Goal: Task Accomplishment & Management: Manage account settings

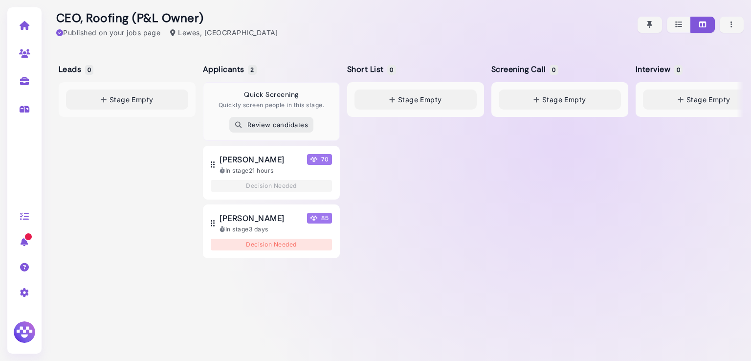
scroll to position [0, 615]
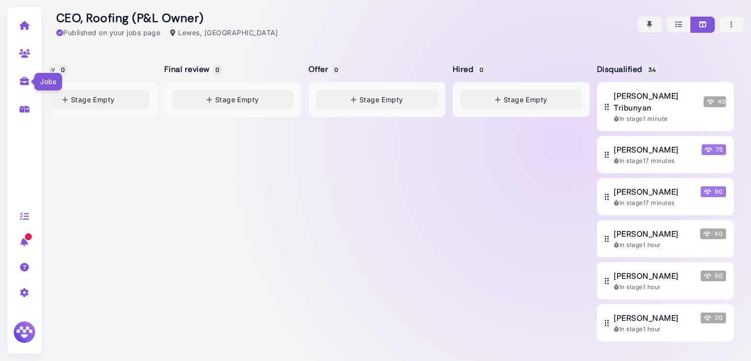
click at [24, 80] on icon at bounding box center [24, 81] width 11 height 9
select select "**********"
select select "**"
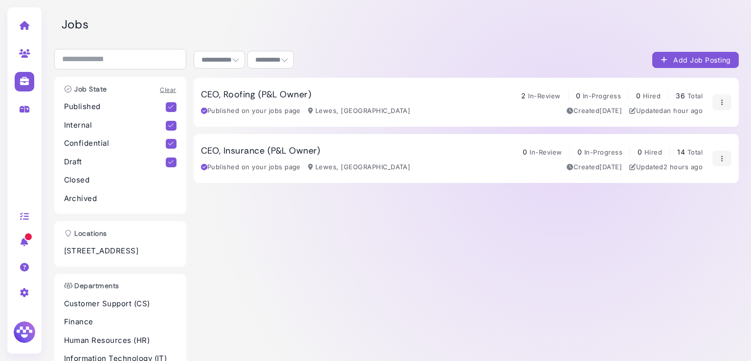
click at [272, 97] on h3 "CEO, Roofing (P&L Owner)" at bounding box center [256, 94] width 111 height 11
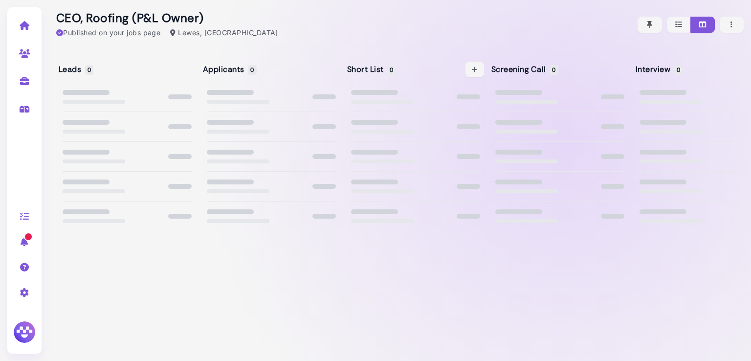
drag, startPoint x: 272, startPoint y: 97, endPoint x: 401, endPoint y: 153, distance: 140.6
click at [401, 153] on div "Leads 0 Loading... Applicants 0 Loading... Short List 0 Loading... Screening Ca…" at bounding box center [396, 205] width 695 height 312
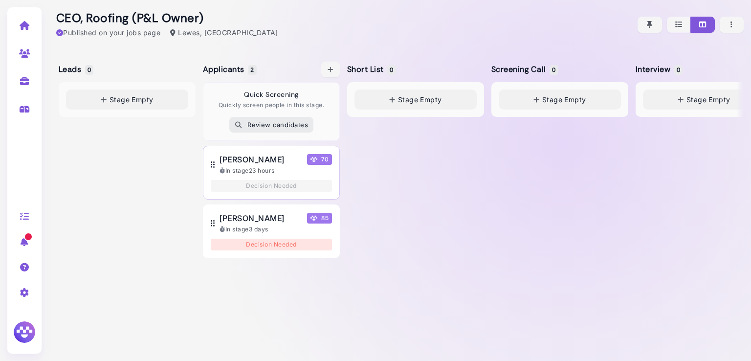
click at [245, 158] on span "Suha Ahmed" at bounding box center [251, 160] width 65 height 12
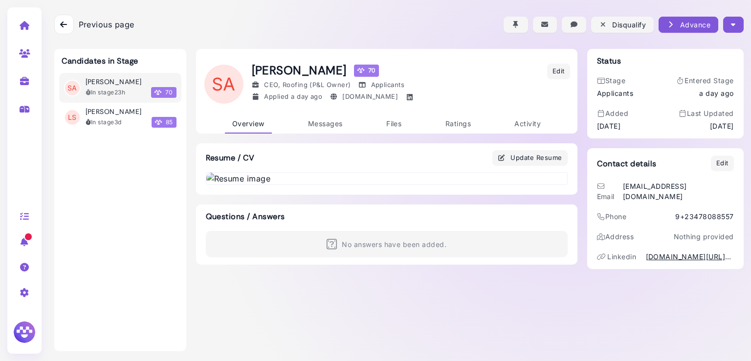
click at [727, 33] on div at bounding box center [398, 24] width 689 height 49
click at [731, 29] on icon "button" at bounding box center [733, 25] width 4 height 10
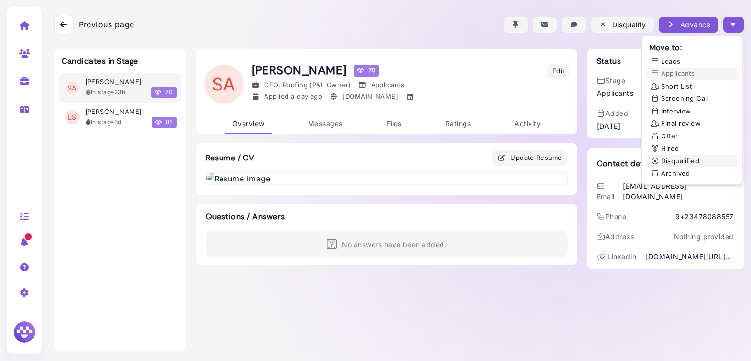
click at [667, 164] on button "Disqualified" at bounding box center [692, 161] width 92 height 13
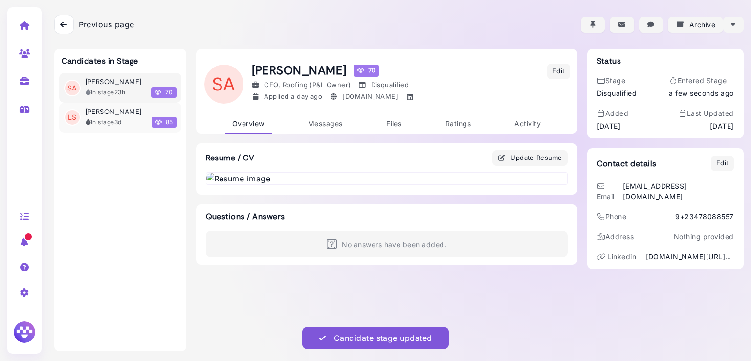
click at [92, 117] on div "In stage 3d 85" at bounding box center [131, 122] width 91 height 11
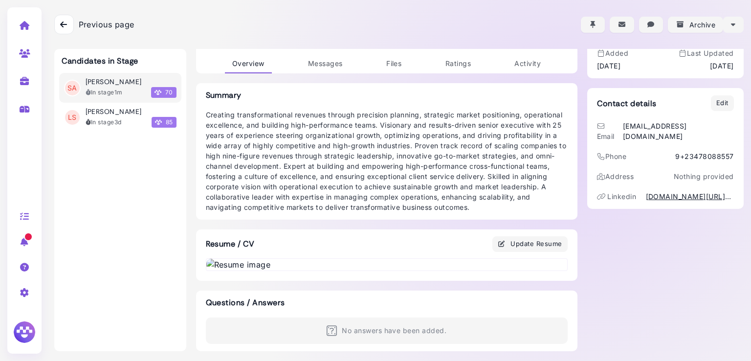
scroll to position [269, 0]
click at [296, 259] on img at bounding box center [386, 265] width 361 height 12
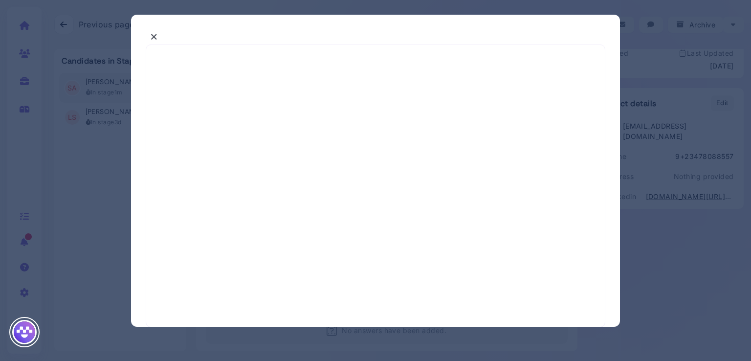
select select "*"
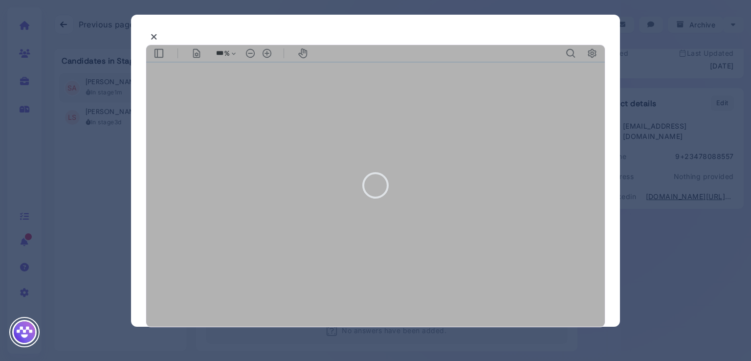
type input "***"
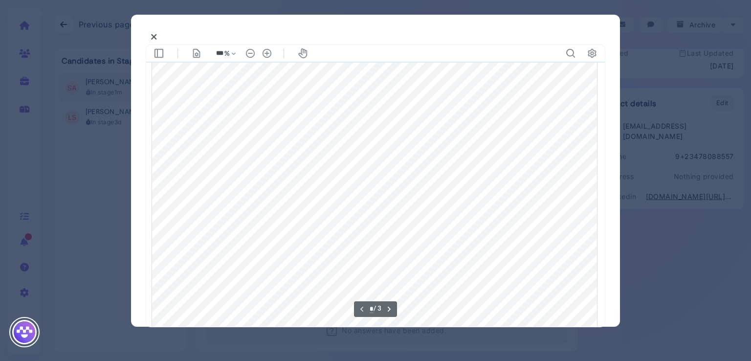
scroll to position [181, 0]
type input "*"
click at [106, 174] on div at bounding box center [375, 180] width 751 height 361
click at [156, 38] on icon at bounding box center [154, 37] width 7 height 10
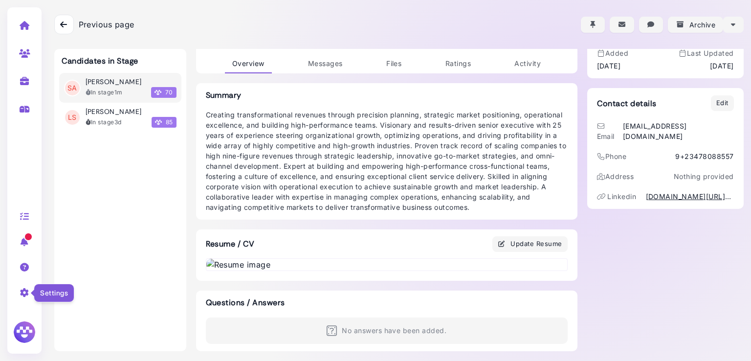
click at [22, 293] on icon at bounding box center [24, 292] width 11 height 9
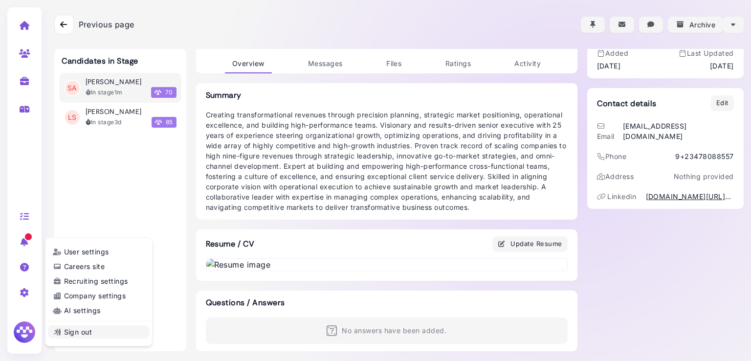
click at [77, 332] on link "Sign out" at bounding box center [99, 331] width 102 height 13
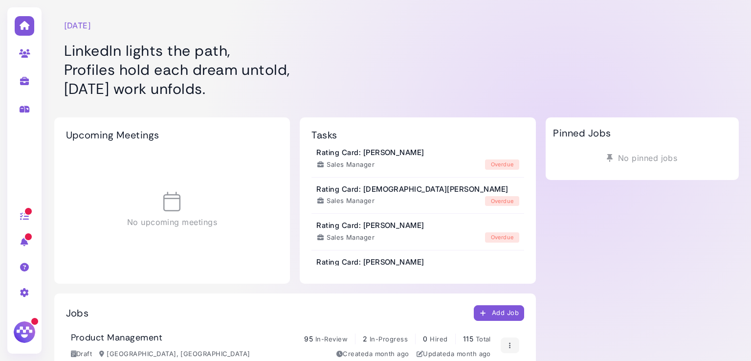
scroll to position [104, 0]
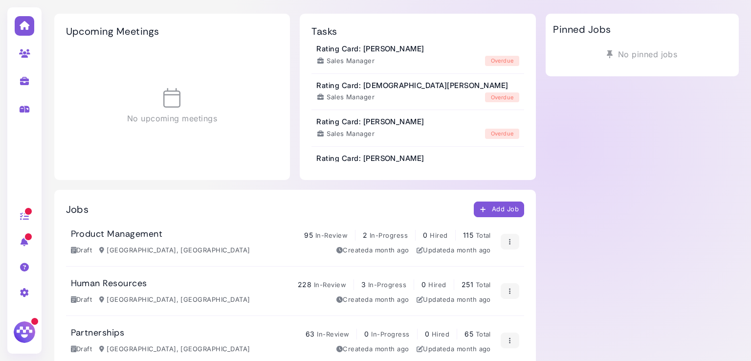
click at [23, 88] on link at bounding box center [24, 80] width 31 height 25
select select "**********"
select select "**"
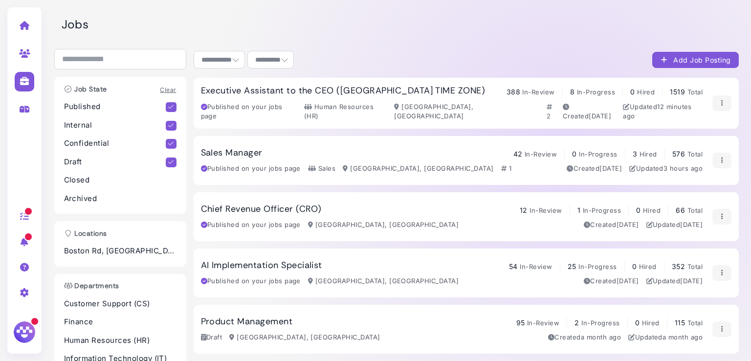
click at [252, 150] on h3 "Sales Manager" at bounding box center [232, 153] width 62 height 11
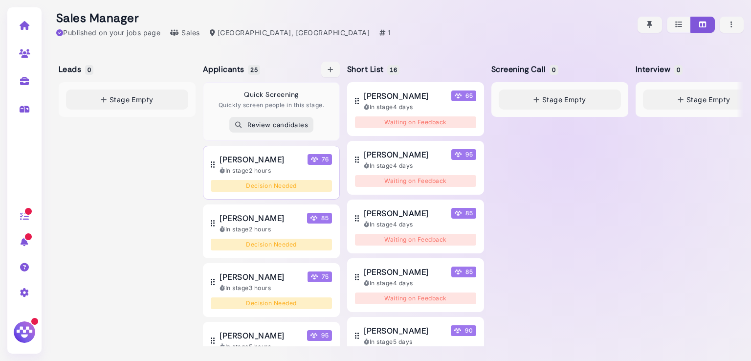
click at [249, 162] on span "GIDEON NTUMWA" at bounding box center [251, 160] width 65 height 12
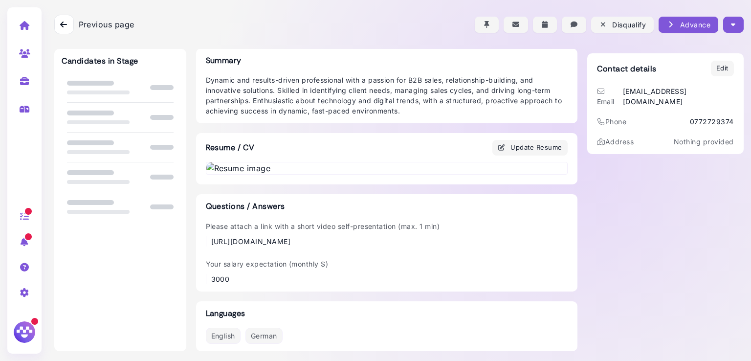
scroll to position [593, 0]
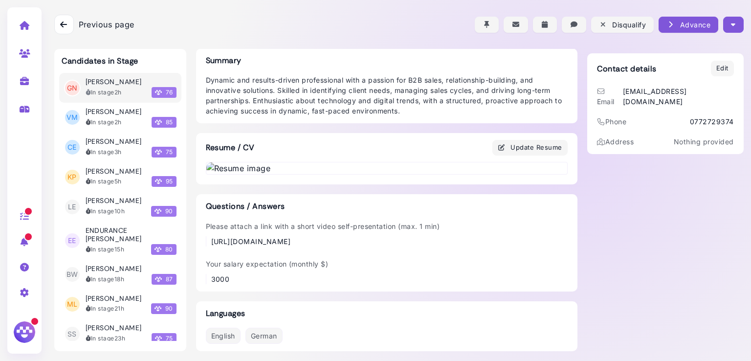
drag, startPoint x: 497, startPoint y: 241, endPoint x: 212, endPoint y: 242, distance: 284.5
click at [212, 242] on div "Please attach a link with a short video self-presentation (max. 1 min) https://…" at bounding box center [387, 233] width 362 height 25
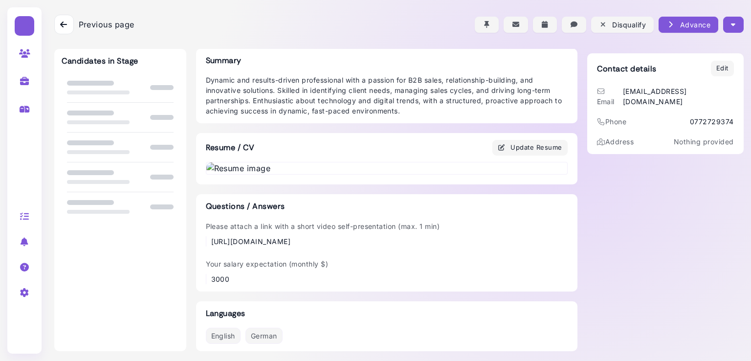
scroll to position [593, 0]
drag, startPoint x: 446, startPoint y: 241, endPoint x: 188, endPoint y: 237, distance: 258.6
click at [188, 237] on div "Candidates in Stage Loading... GN GIDEON NTUMWA 76 Sales Manager Applicants App…" at bounding box center [398, 157] width 689 height 407
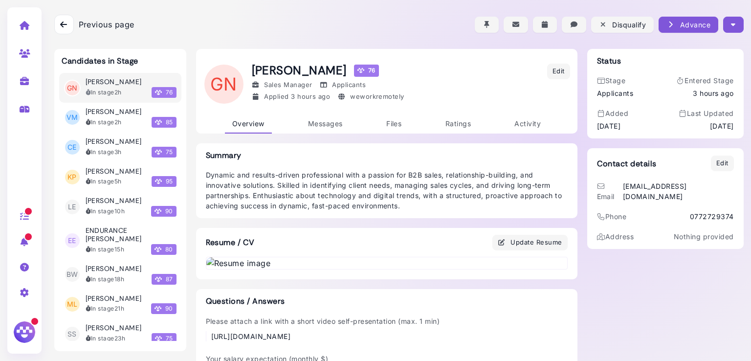
scroll to position [0, 0]
click at [734, 22] on button "button" at bounding box center [733, 25] width 20 height 16
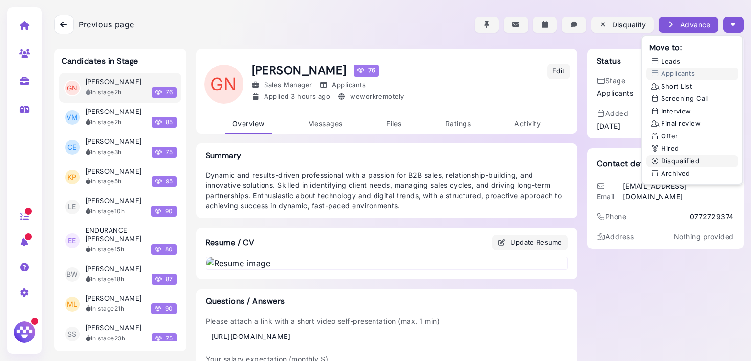
click at [675, 163] on button "Disqualified" at bounding box center [692, 161] width 92 height 13
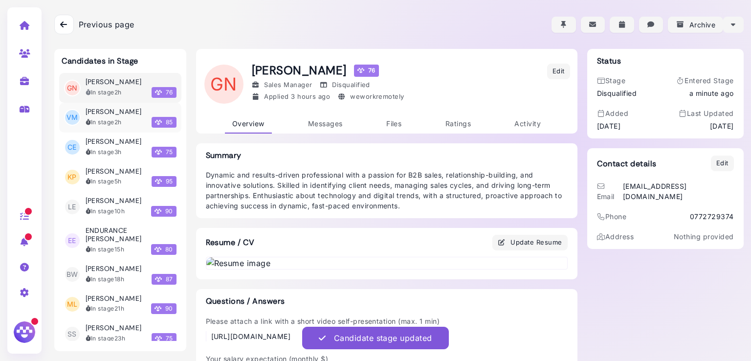
click at [106, 130] on li "VM VICTOR MUNIALO In stage 2h 85" at bounding box center [120, 118] width 122 height 30
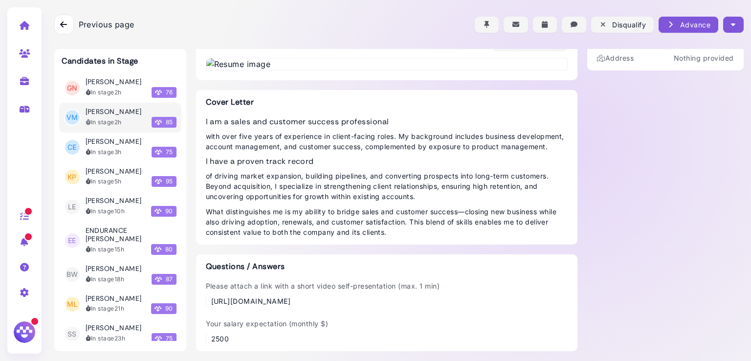
scroll to position [644, 0]
drag, startPoint x: 547, startPoint y: 300, endPoint x: 208, endPoint y: 302, distance: 339.3
click at [208, 302] on div "Please attach a link with a short video self-presentation (max. 1 min) https://…" at bounding box center [387, 293] width 362 height 25
copy div "https://drive.google.com/file/d/174Lda6rOOp9nJkPrW5UGM6LOoPAp3oNP/view?usp=driv…"
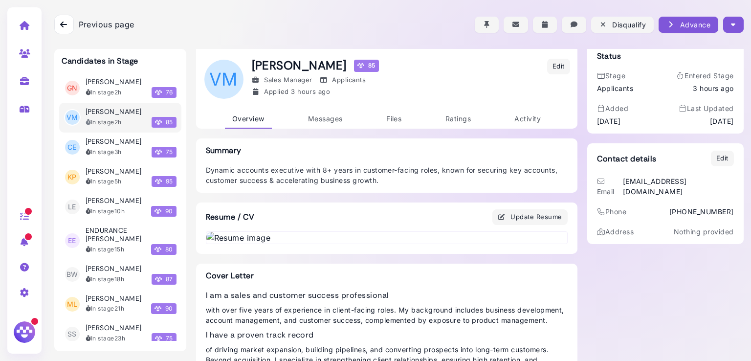
scroll to position [0, 0]
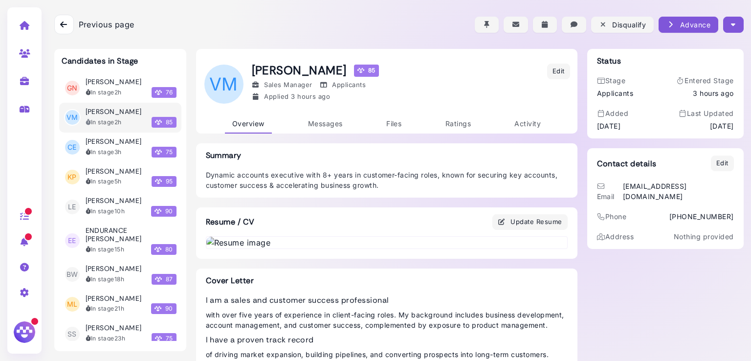
click at [731, 27] on icon "button" at bounding box center [733, 25] width 4 height 10
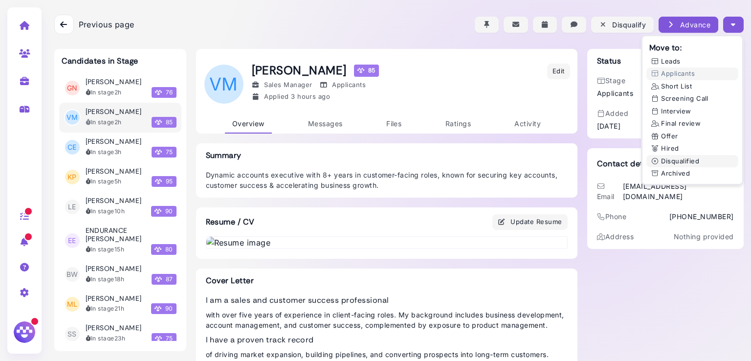
click at [677, 164] on button "Disqualified" at bounding box center [692, 161] width 92 height 13
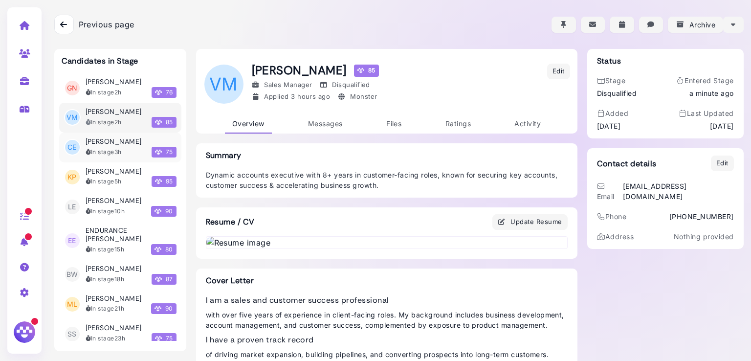
click at [112, 154] on div "In stage 3h" at bounding box center [104, 152] width 36 height 9
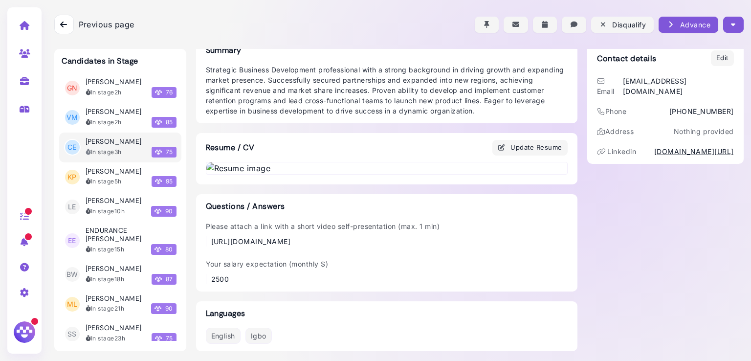
scroll to position [604, 0]
click at [116, 153] on time "3h" at bounding box center [117, 151] width 7 height 7
drag, startPoint x: 524, startPoint y: 244, endPoint x: 206, endPoint y: 244, distance: 317.8
click at [206, 244] on div "Please attach a link with a short video self-presentation (max. 1 min) https://…" at bounding box center [387, 233] width 362 height 25
copy div "https://drive.google.com/file/d/1jdjDHq1N9UbA9bk6_UEbrTXblB168c1a/view?usp=shar…"
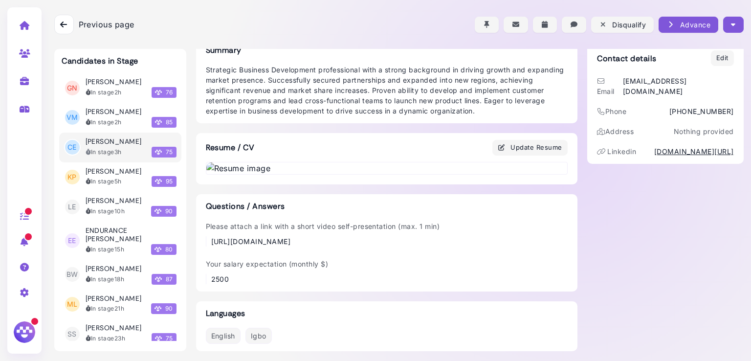
scroll to position [0, 0]
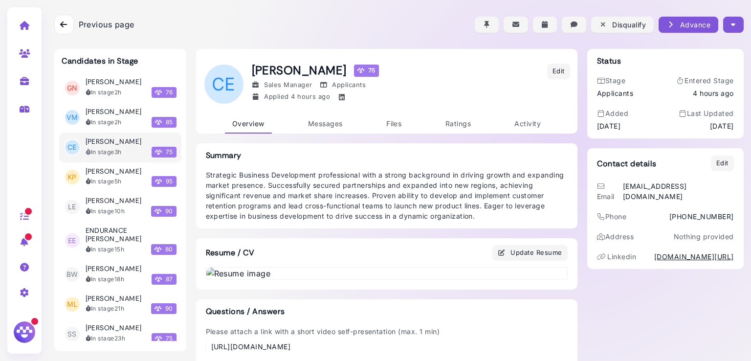
click at [731, 24] on icon "button" at bounding box center [733, 25] width 4 height 10
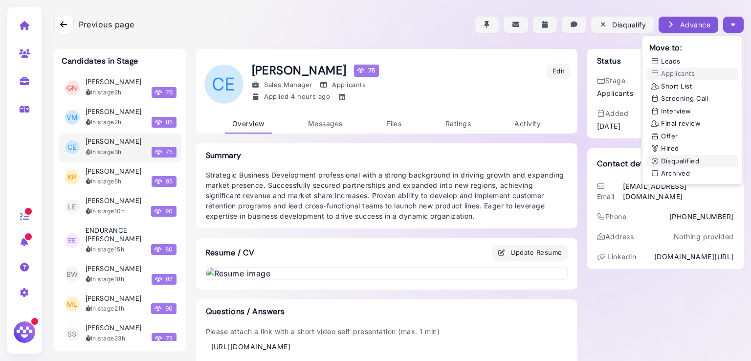
click at [668, 158] on button "Disqualified" at bounding box center [692, 161] width 92 height 13
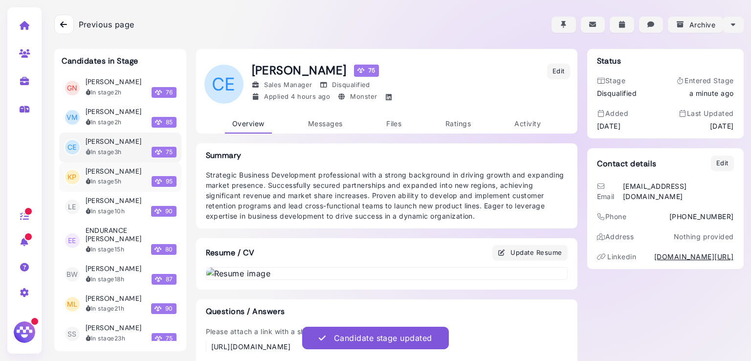
click at [110, 182] on div "In stage 5h" at bounding box center [104, 181] width 36 height 9
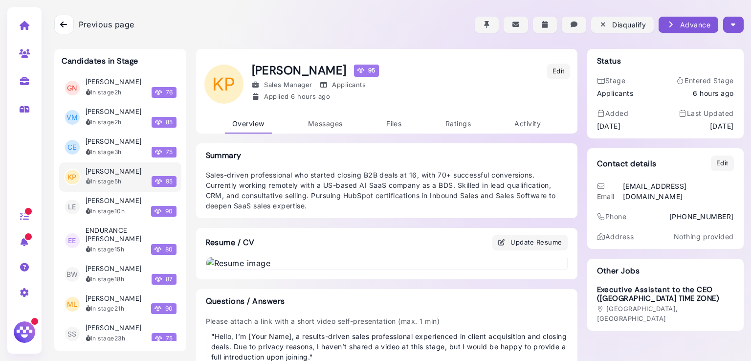
click at [732, 28] on button "button" at bounding box center [733, 25] width 20 height 16
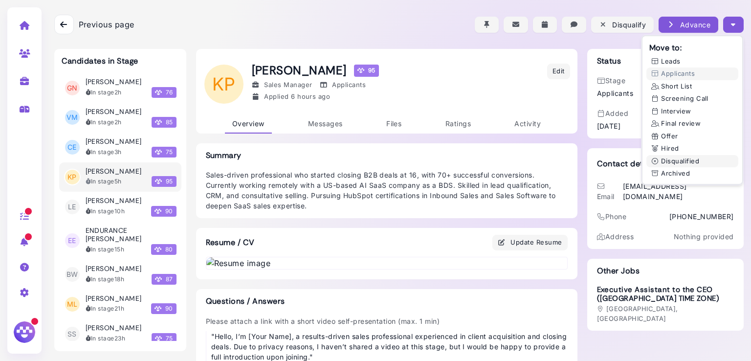
click at [683, 162] on button "Disqualified" at bounding box center [692, 161] width 92 height 13
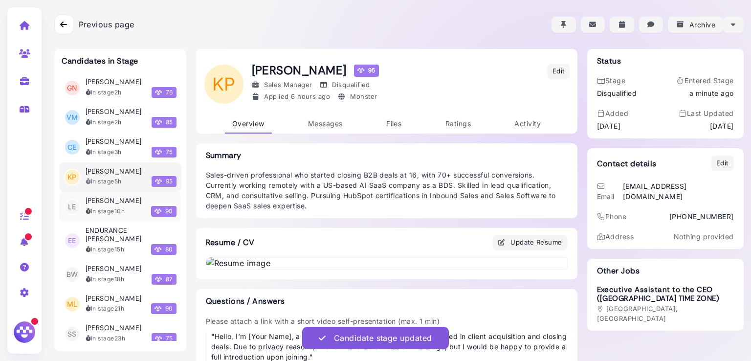
click at [113, 208] on div "In stage 10h" at bounding box center [106, 211] width 40 height 9
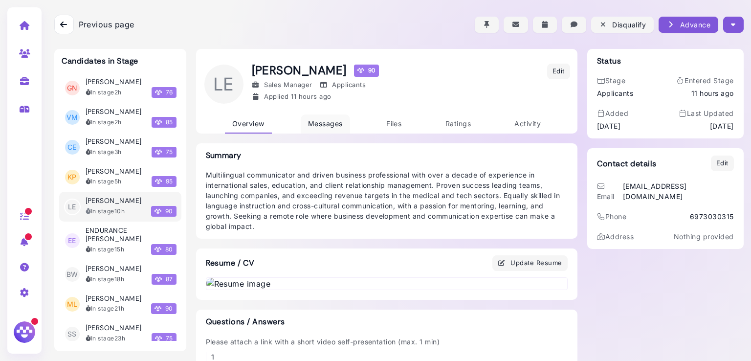
click at [330, 117] on link "Messages" at bounding box center [325, 123] width 49 height 19
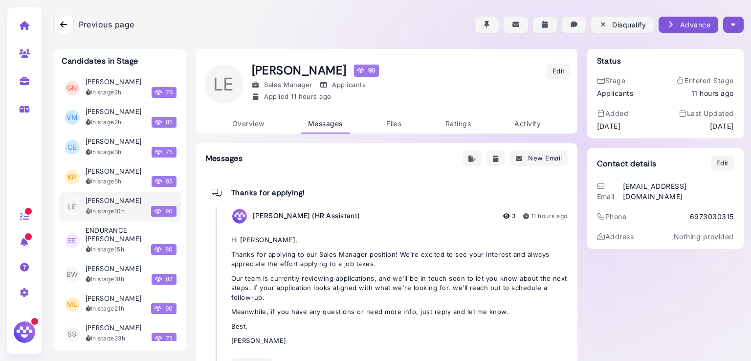
scroll to position [42, 0]
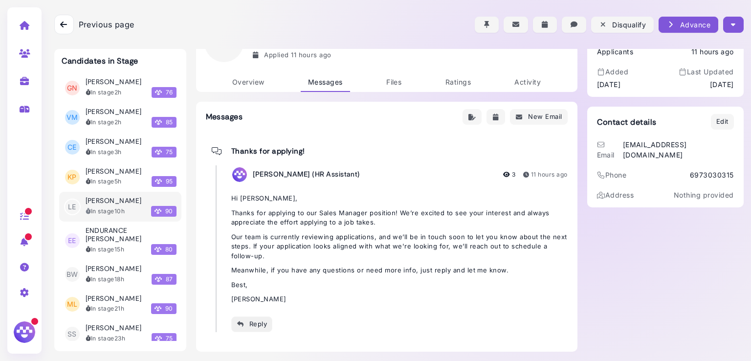
click at [240, 326] on icon "button" at bounding box center [241, 324] width 8 height 10
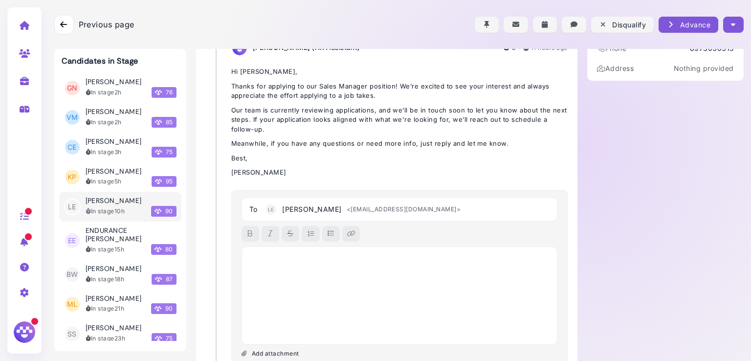
scroll to position [54, 0]
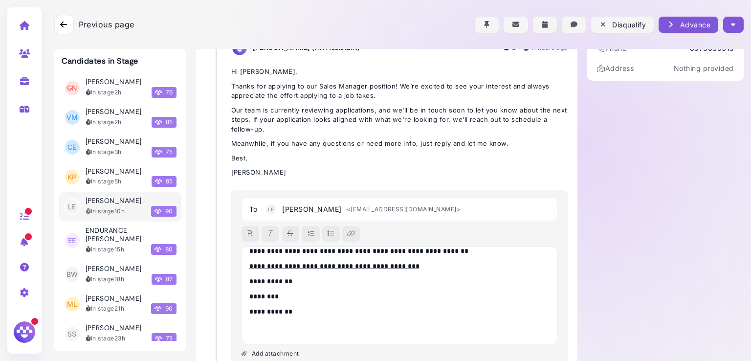
drag, startPoint x: 282, startPoint y: 270, endPoint x: 275, endPoint y: 329, distance: 59.5
click at [275, 329] on p at bounding box center [399, 332] width 301 height 21
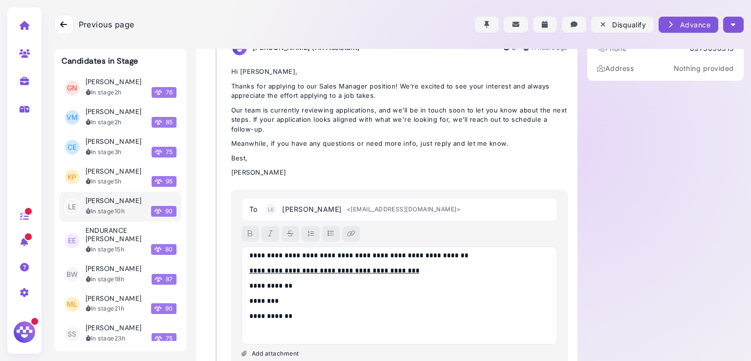
scroll to position [49, 0]
click at [270, 335] on div "**********" at bounding box center [399, 295] width 316 height 98
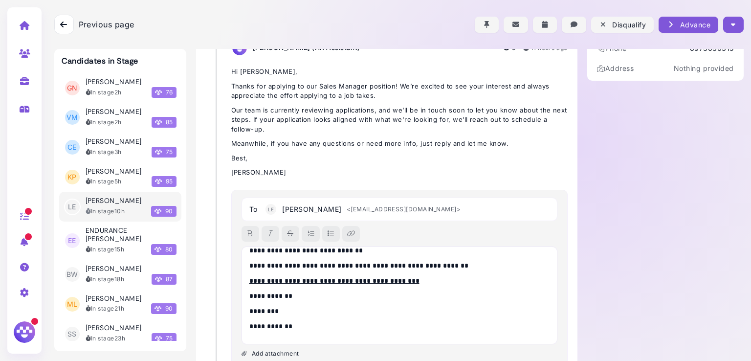
scroll to position [0, 0]
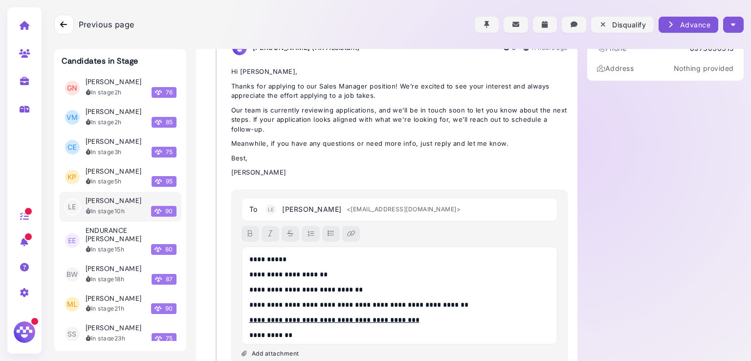
click at [278, 256] on p "**********" at bounding box center [397, 259] width 296 height 10
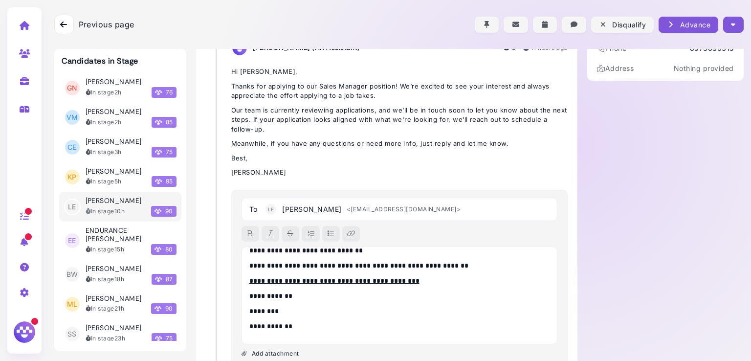
scroll to position [227, 0]
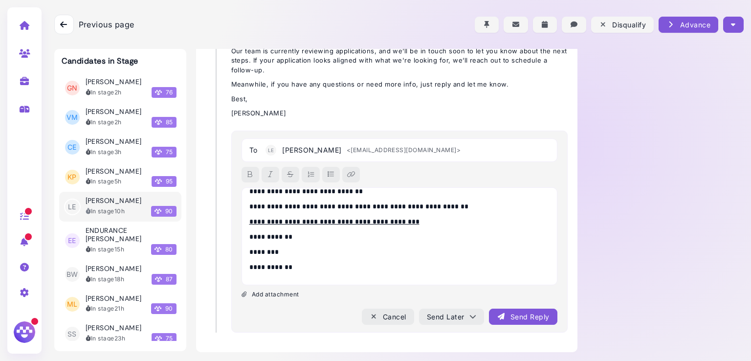
click at [508, 308] on button "Send Reply" at bounding box center [523, 316] width 68 height 16
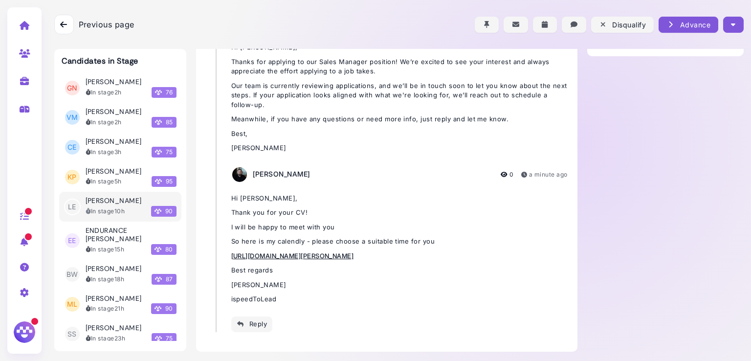
scroll to position [0, 0]
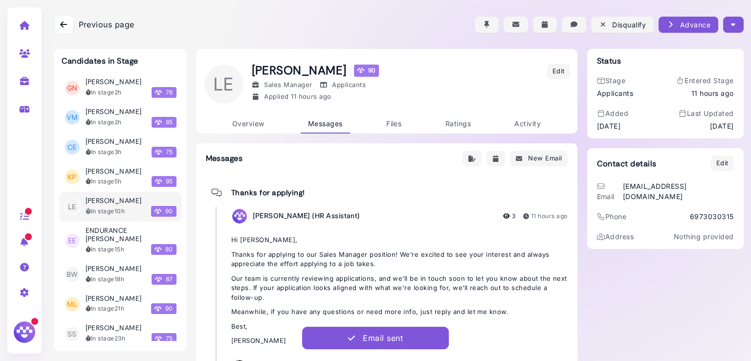
click at [731, 24] on icon "button" at bounding box center [733, 25] width 4 height 10
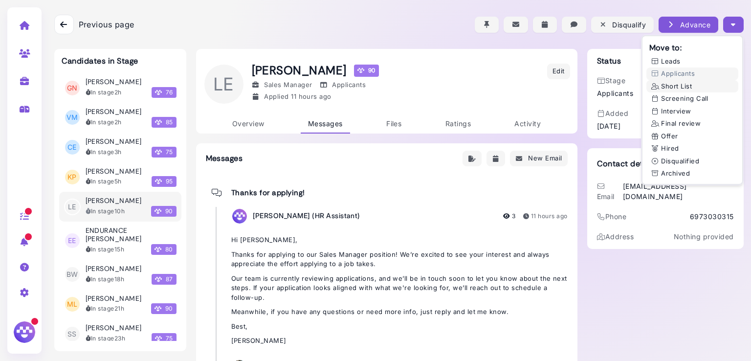
click at [683, 84] on button "Short List" at bounding box center [692, 86] width 92 height 13
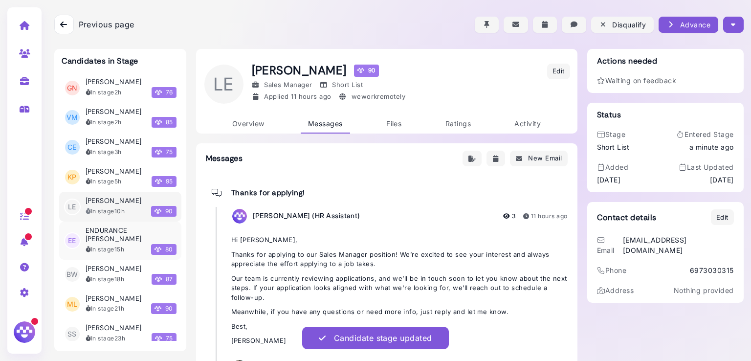
click at [104, 245] on div "In stage 15h" at bounding box center [105, 249] width 39 height 9
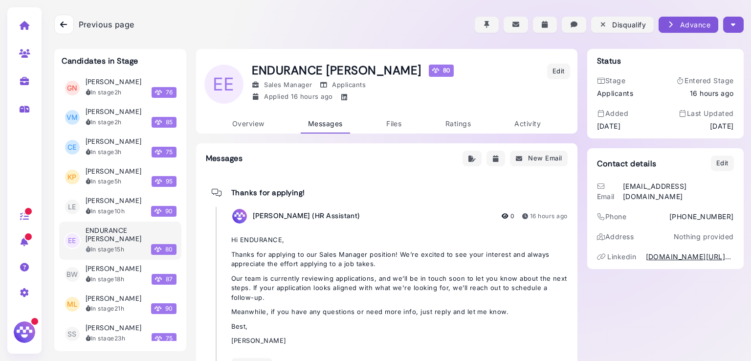
click at [725, 28] on button "button" at bounding box center [733, 25] width 20 height 16
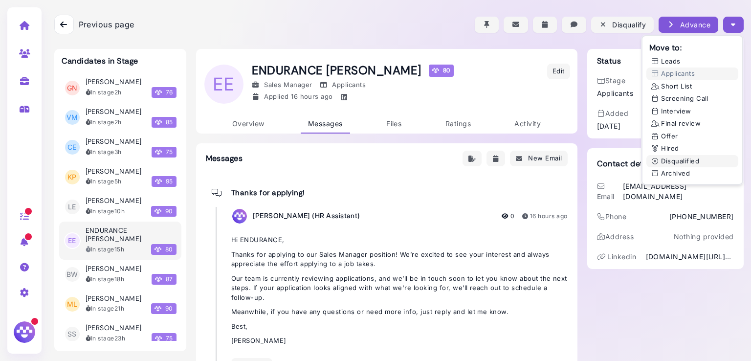
click at [677, 160] on button "Disqualified" at bounding box center [692, 161] width 92 height 13
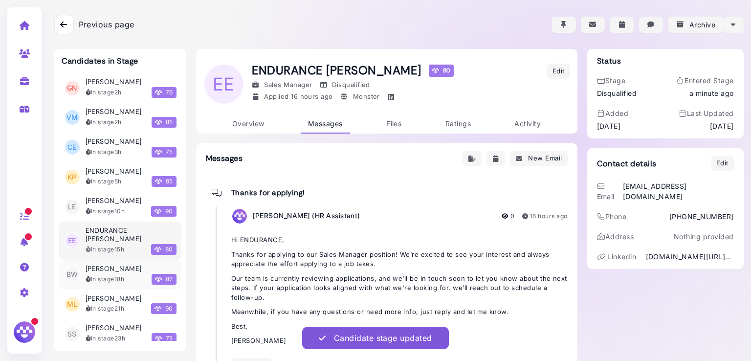
click at [114, 264] on div "Bruno Werneck In stage 18h 87" at bounding box center [131, 274] width 91 height 20
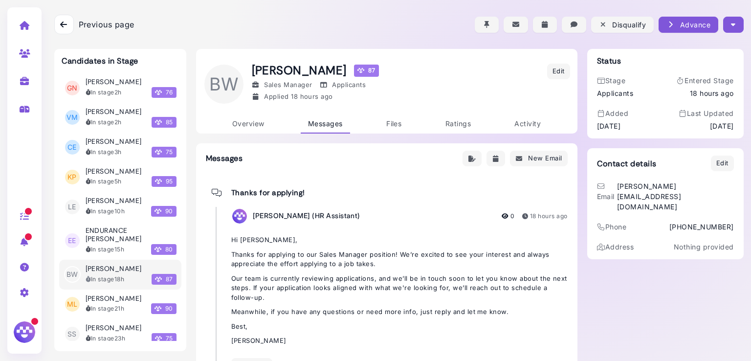
scroll to position [42, 0]
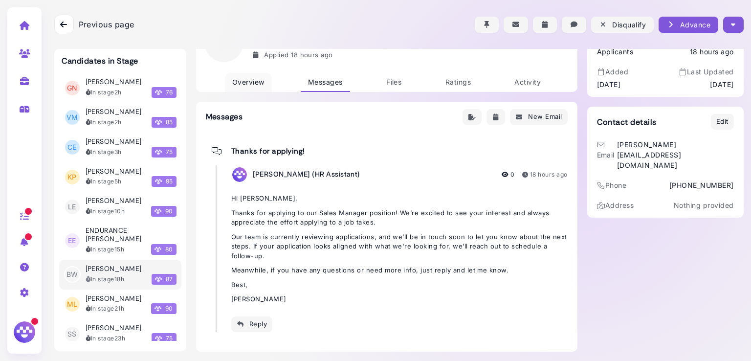
click at [254, 79] on span "Overview" at bounding box center [248, 82] width 32 height 8
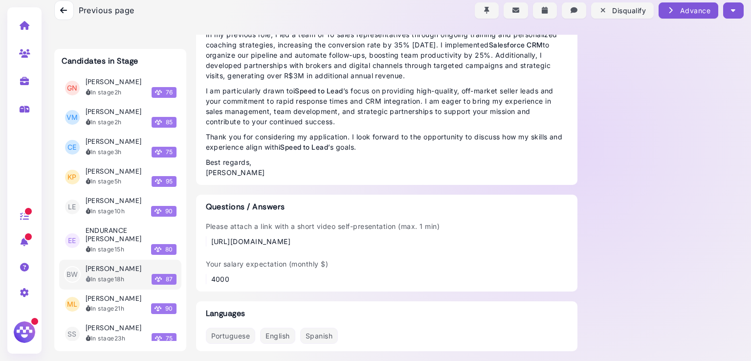
scroll to position [824, 0]
drag, startPoint x: 415, startPoint y: 241, endPoint x: 206, endPoint y: 243, distance: 208.3
click at [206, 243] on div "https://youtu.be/V2jyp9xUq-M?si=Zb5QYBIOWvxXkYhZ" at bounding box center [323, 241] width 234 height 10
copy div "https://youtu.be/V2jyp9xUq-M?si=Zb5QYBIOWvxXkYhZ"
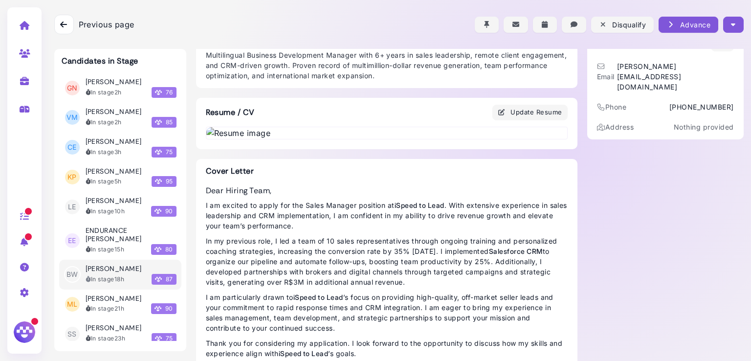
scroll to position [0, 0]
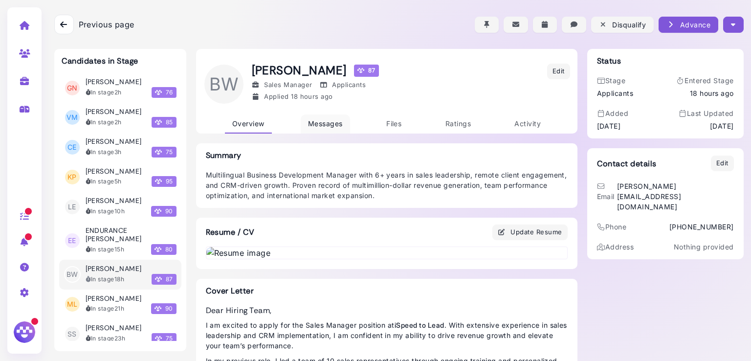
click at [329, 125] on span "Messages" at bounding box center [325, 123] width 35 height 8
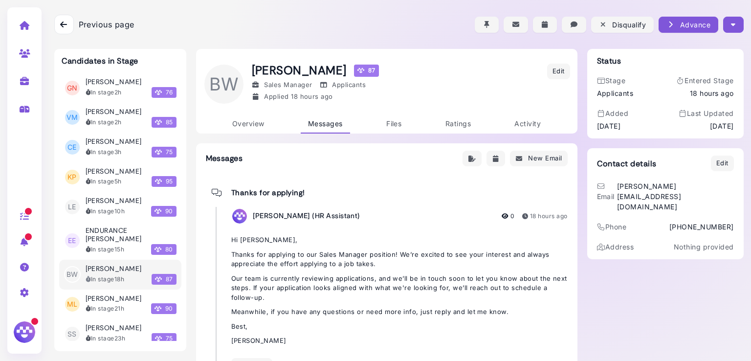
scroll to position [42, 0]
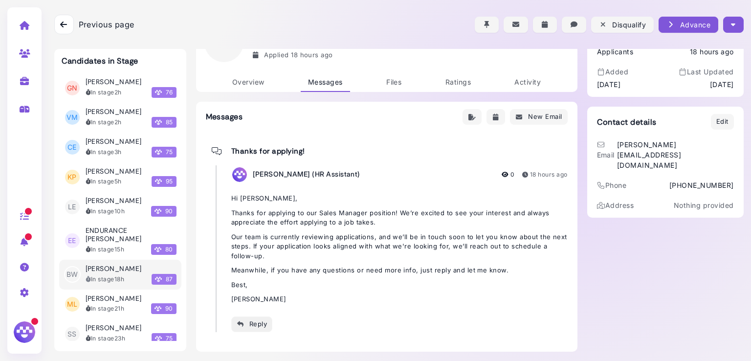
click at [252, 321] on div "Reply" at bounding box center [252, 324] width 31 height 10
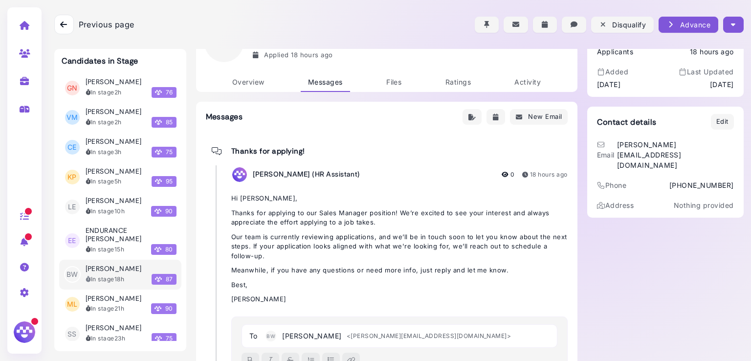
scroll to position [72, 0]
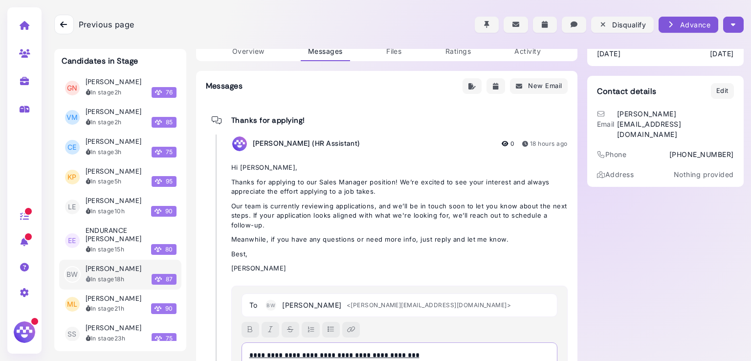
drag, startPoint x: 252, startPoint y: 321, endPoint x: 478, endPoint y: 354, distance: 228.7
click at [478, 354] on p "**********" at bounding box center [399, 355] width 300 height 10
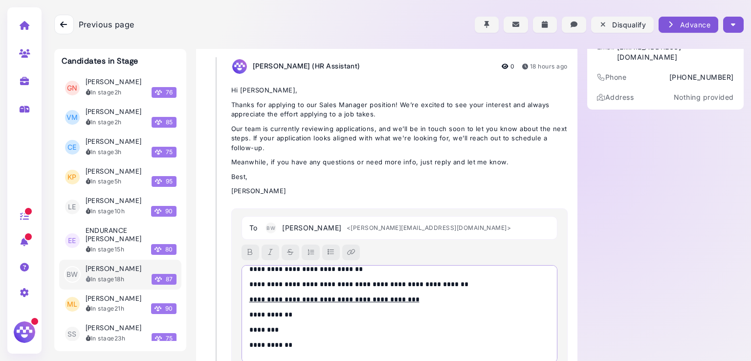
scroll to position [0, 0]
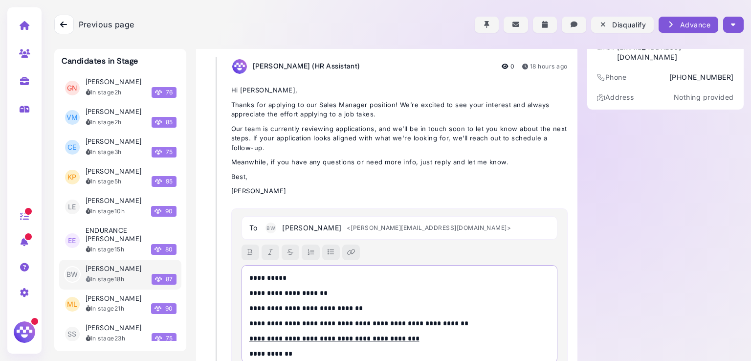
click at [278, 277] on p "**********" at bounding box center [397, 278] width 296 height 10
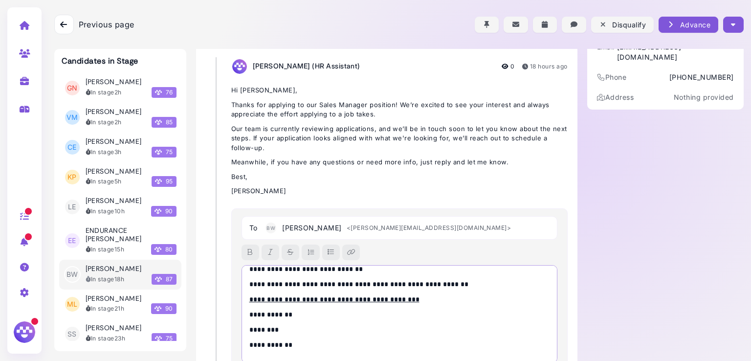
scroll to position [227, 0]
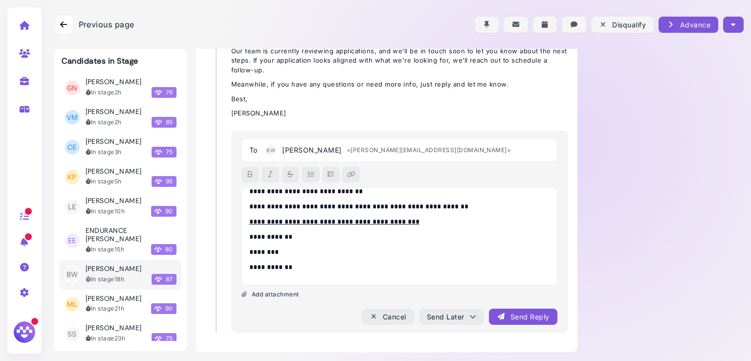
click at [505, 318] on div "Send Reply" at bounding box center [523, 316] width 52 height 10
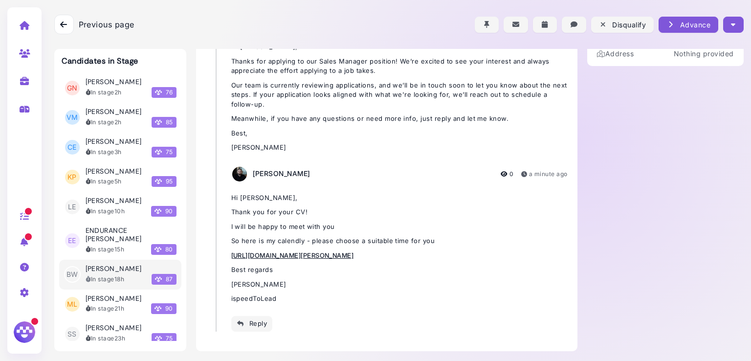
scroll to position [193, 0]
click at [731, 29] on icon "button" at bounding box center [733, 25] width 4 height 10
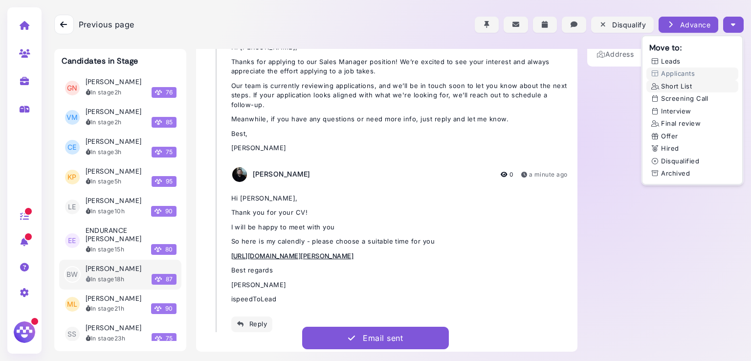
click at [675, 87] on button "Short List" at bounding box center [692, 86] width 92 height 13
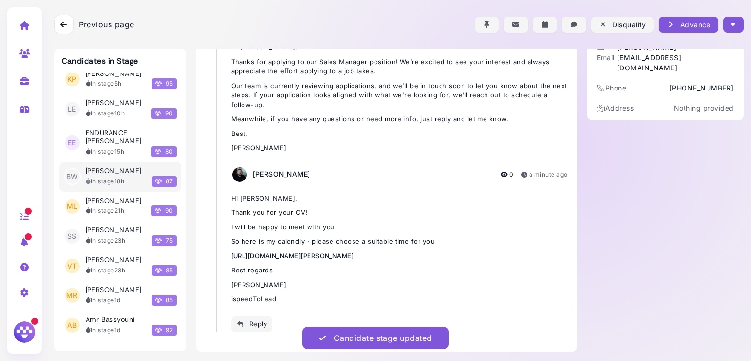
scroll to position [98, 0]
click at [103, 197] on h3 "[PERSON_NAME]" at bounding box center [114, 201] width 56 height 8
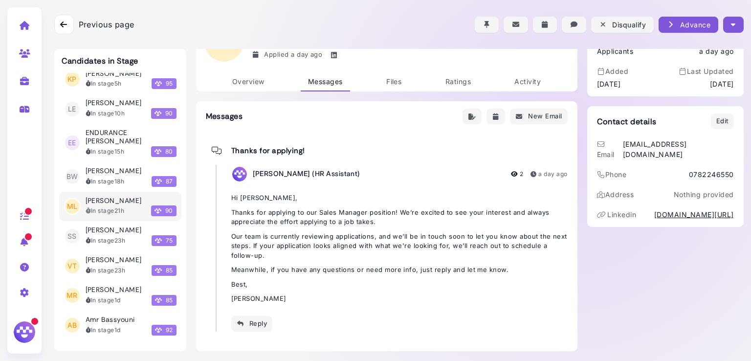
scroll to position [42, 0]
click at [734, 19] on button "button" at bounding box center [733, 25] width 20 height 16
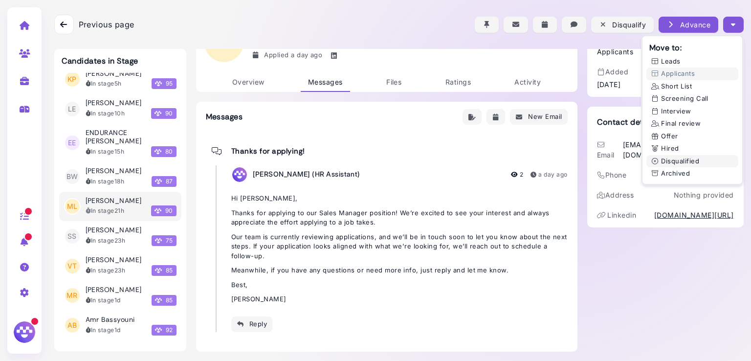
click at [685, 158] on button "Disqualified" at bounding box center [692, 161] width 92 height 13
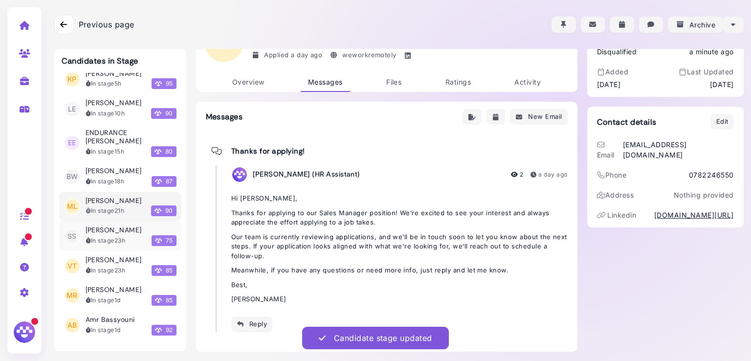
click at [112, 227] on h3 "[PERSON_NAME]" at bounding box center [114, 230] width 56 height 8
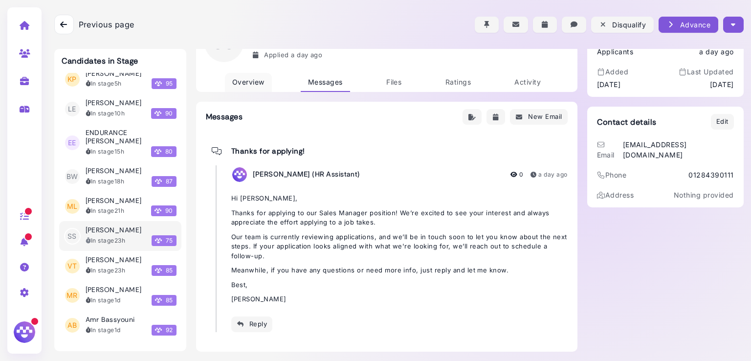
click at [245, 78] on span "Overview" at bounding box center [248, 82] width 32 height 8
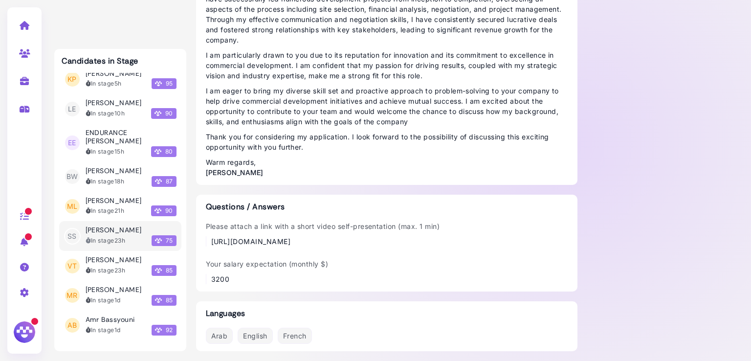
scroll to position [1084, 0]
drag, startPoint x: 536, startPoint y: 245, endPoint x: 188, endPoint y: 234, distance: 348.2
copy div "https://www.linkedin.com/in/sabaa-shanoon-8b2301306?utm_source=share&utm_campai…"
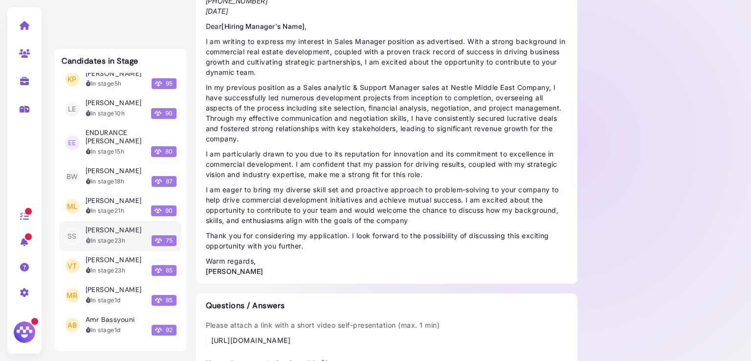
scroll to position [322, 0]
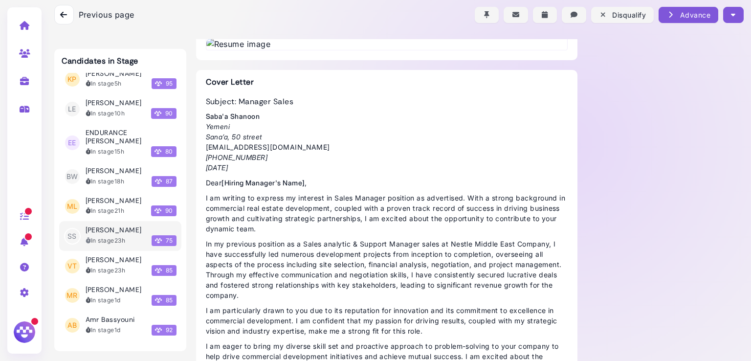
click at [733, 16] on button "button" at bounding box center [733, 15] width 20 height 16
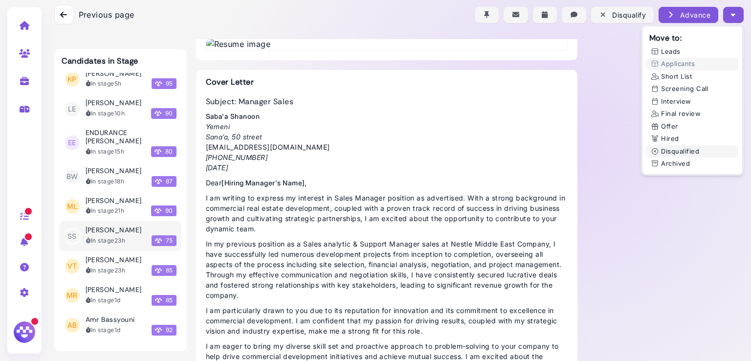
click at [677, 152] on button "Disqualified" at bounding box center [692, 151] width 92 height 13
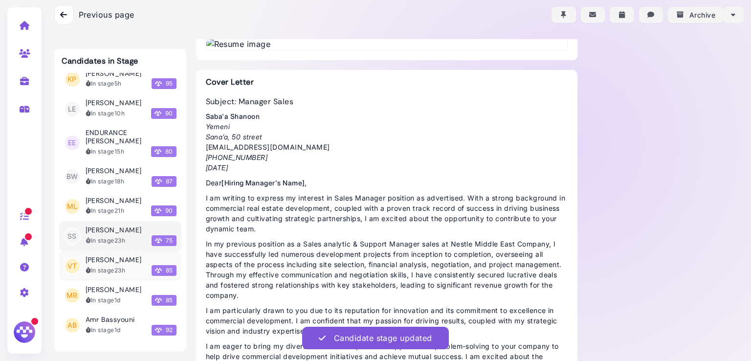
click at [117, 262] on h3 "[PERSON_NAME]" at bounding box center [114, 260] width 56 height 8
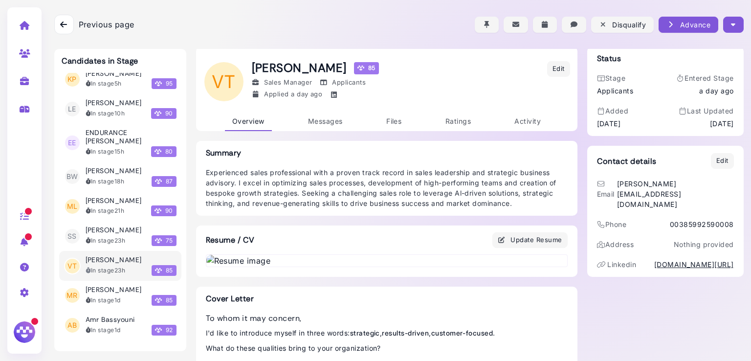
scroll to position [3, 0]
click at [333, 119] on span "Messages" at bounding box center [325, 120] width 35 height 8
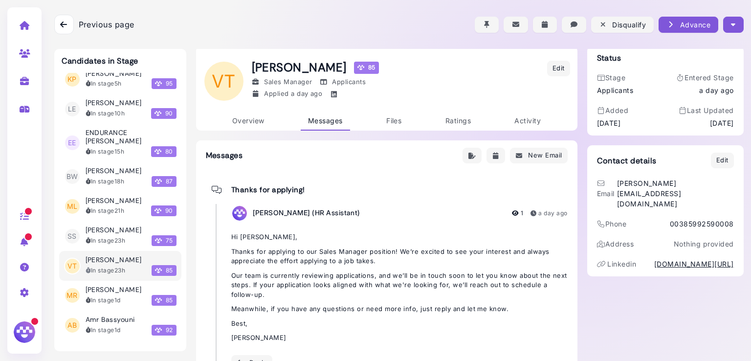
scroll to position [42, 0]
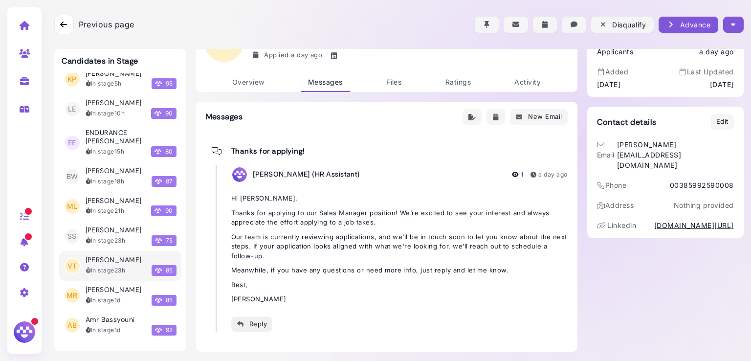
click at [256, 320] on div "Reply" at bounding box center [252, 324] width 31 height 10
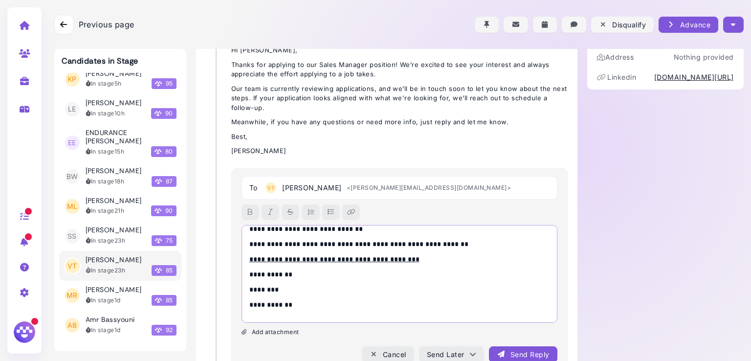
scroll to position [0, 0]
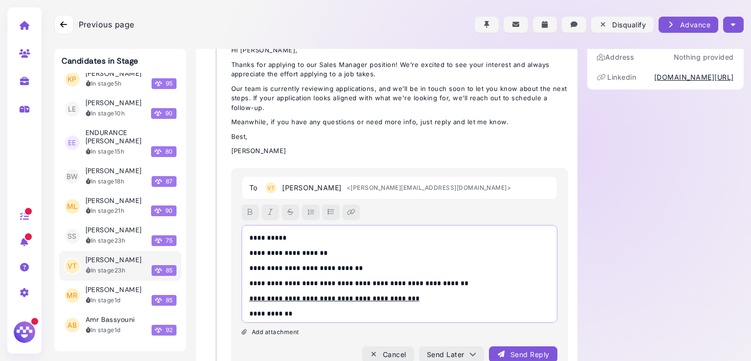
click at [278, 239] on p "**********" at bounding box center [397, 238] width 296 height 10
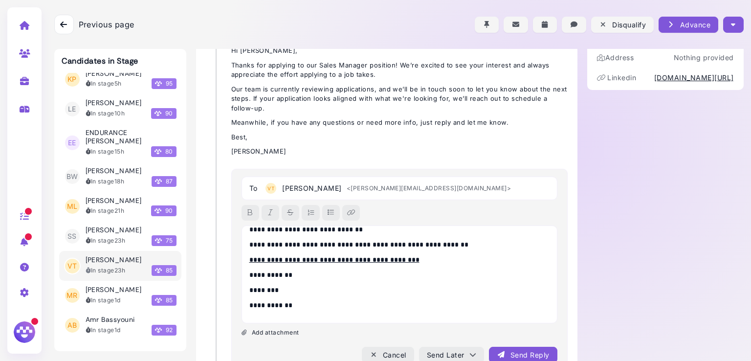
click at [523, 351] on div "Send Reply" at bounding box center [523, 355] width 52 height 10
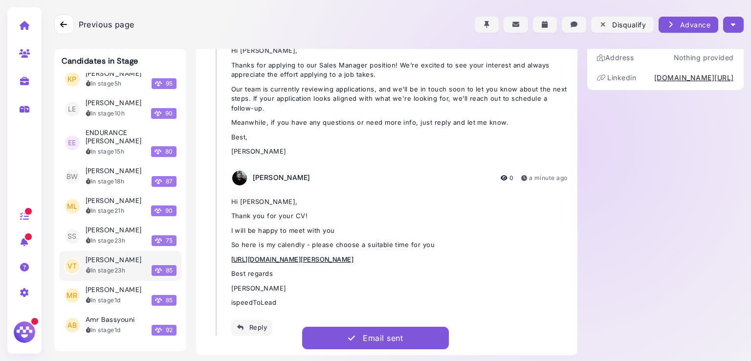
drag, startPoint x: 727, startPoint y: 22, endPoint x: 720, endPoint y: 22, distance: 7.8
click at [723, 22] on button "button" at bounding box center [733, 25] width 20 height 16
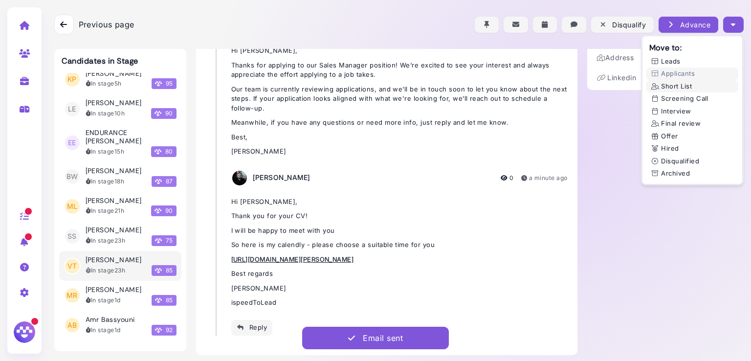
click at [667, 88] on button "Short List" at bounding box center [692, 86] width 92 height 13
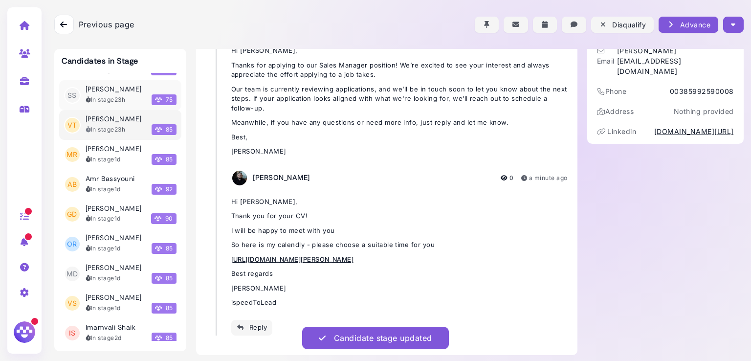
scroll to position [241, 0]
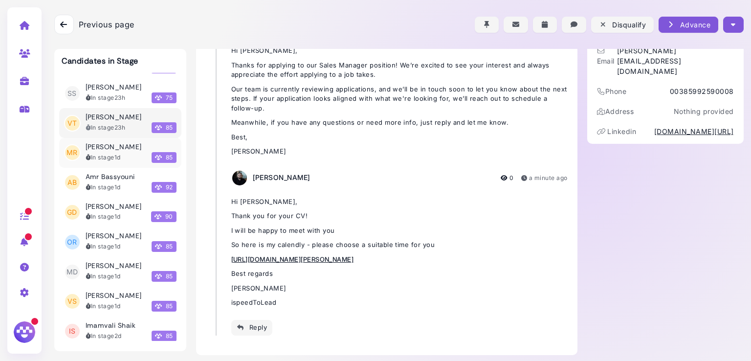
click at [111, 147] on h3 "[PERSON_NAME]" at bounding box center [114, 147] width 56 height 8
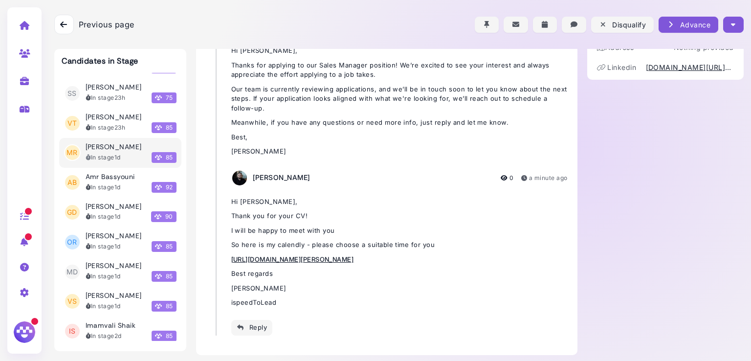
scroll to position [42, 0]
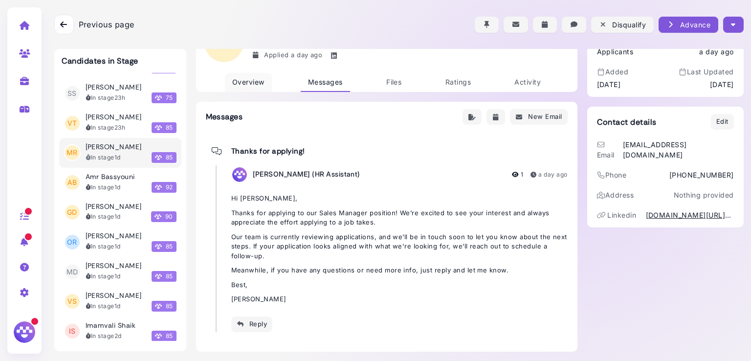
click at [247, 81] on span "Overview" at bounding box center [248, 82] width 32 height 8
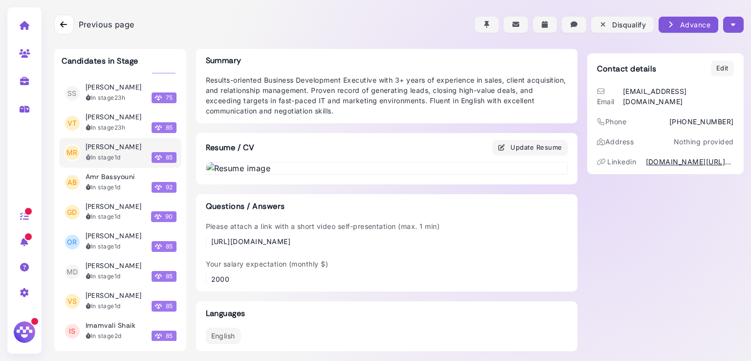
scroll to position [593, 0]
drag, startPoint x: 454, startPoint y: 215, endPoint x: 532, endPoint y: 245, distance: 83.3
click at [532, 245] on div "Please attach a link with a short video self-presentation (max. 1 min) https://…" at bounding box center [387, 233] width 362 height 25
drag, startPoint x: 528, startPoint y: 243, endPoint x: 206, endPoint y: 242, distance: 322.2
click at [206, 242] on div "Please attach a link with a short video self-presentation (max. 1 min) https://…" at bounding box center [387, 233] width 362 height 25
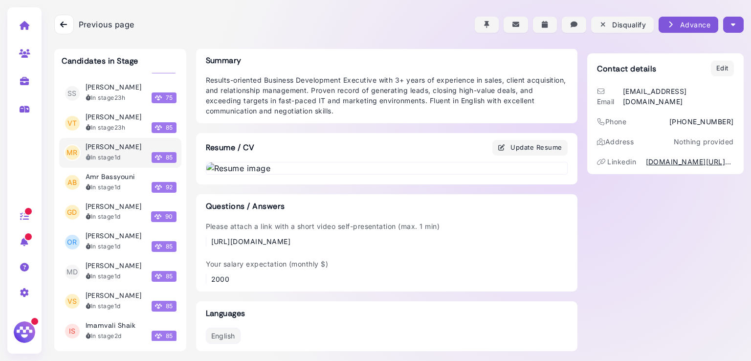
copy div "https://drive.google.com/file/d/1NzYhmYjNEotNhdEFfDToFiLlT7kZ1oR0/view?usp=shar…"
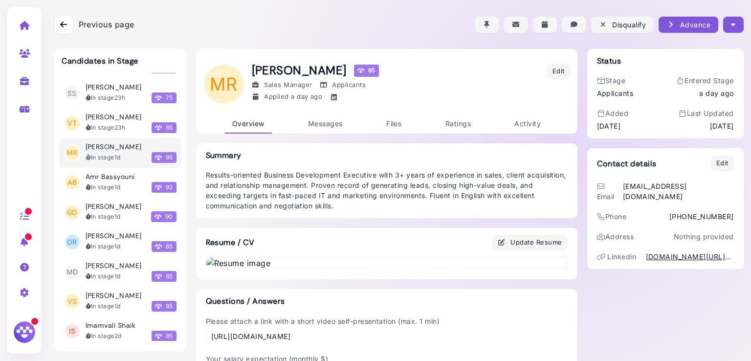
scroll to position [0, 0]
click at [723, 12] on div at bounding box center [398, 24] width 689 height 49
click at [725, 24] on button "button" at bounding box center [733, 25] width 20 height 16
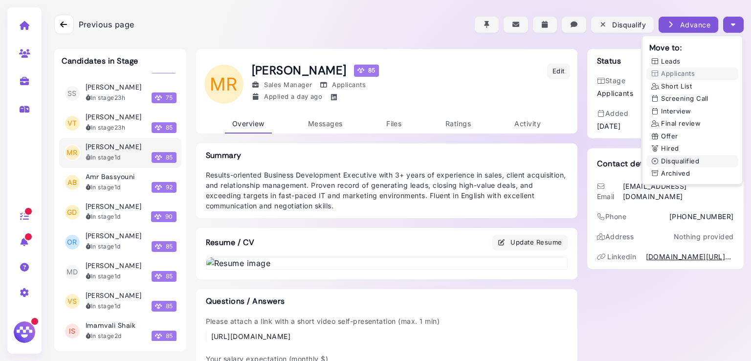
click at [683, 163] on button "Disqualified" at bounding box center [692, 161] width 92 height 13
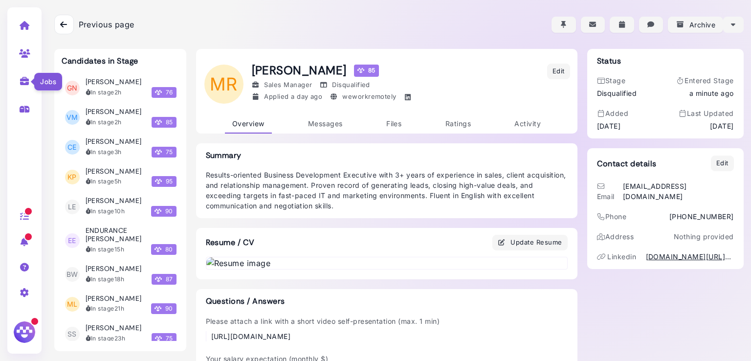
click at [29, 78] on icon at bounding box center [24, 81] width 11 height 9
select select "**********"
select select "**"
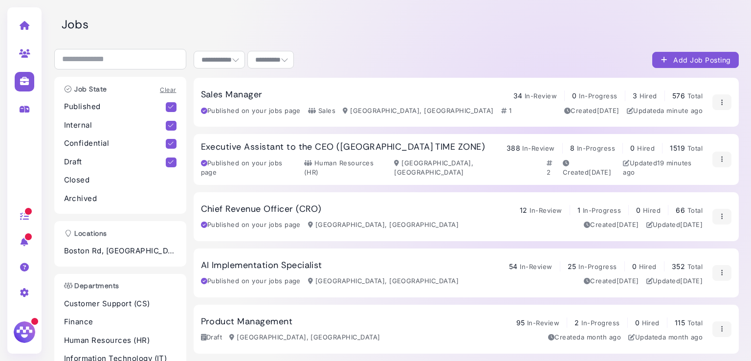
click at [215, 94] on h3 "Sales Manager" at bounding box center [232, 94] width 62 height 11
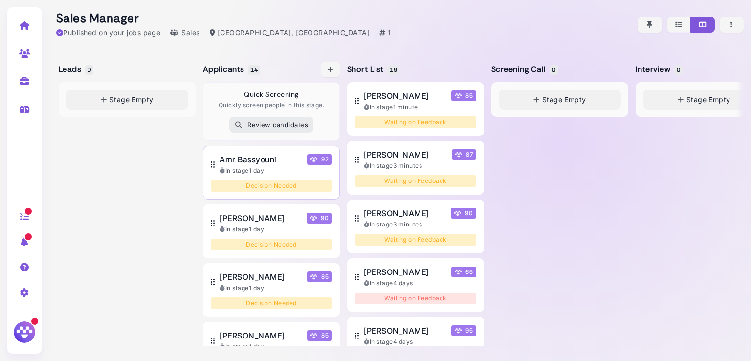
click at [248, 161] on span "Amr Bassyouni" at bounding box center [247, 160] width 57 height 12
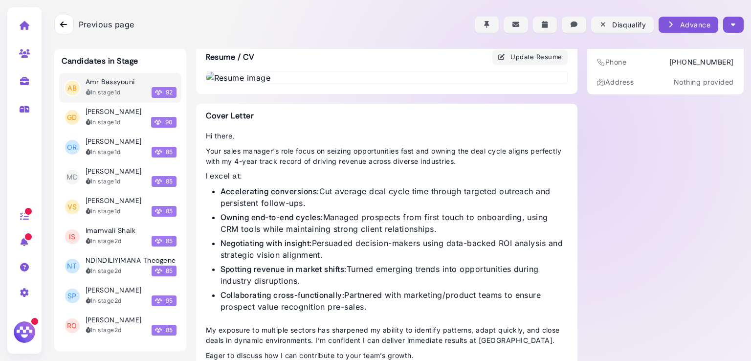
scroll to position [811, 0]
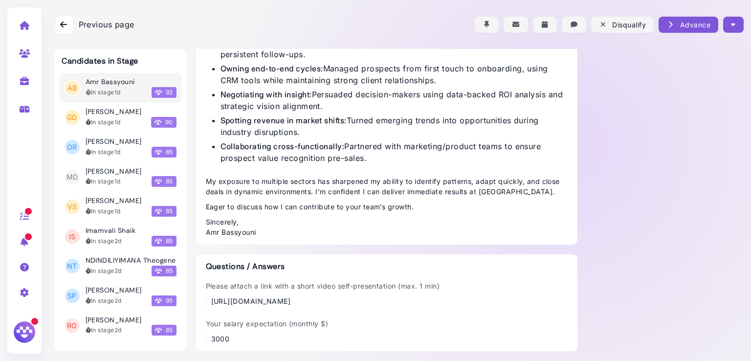
drag, startPoint x: 263, startPoint y: 302, endPoint x: 202, endPoint y: 291, distance: 62.0
click at [206, 296] on div "https://www.loom.com/share/02a1145b532c401db9ffaefaab4d8216?sid=57ae9eae-0bb8-4…" at bounding box center [323, 301] width 234 height 10
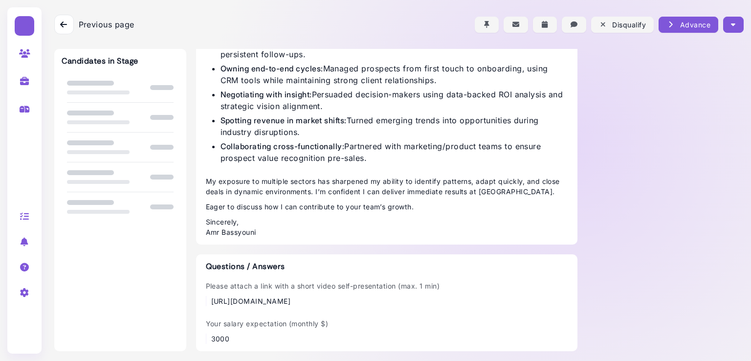
scroll to position [811, 0]
drag, startPoint x: 259, startPoint y: 305, endPoint x: 206, endPoint y: 289, distance: 55.5
click at [206, 296] on div "[URL][DOMAIN_NAME]" at bounding box center [323, 301] width 234 height 10
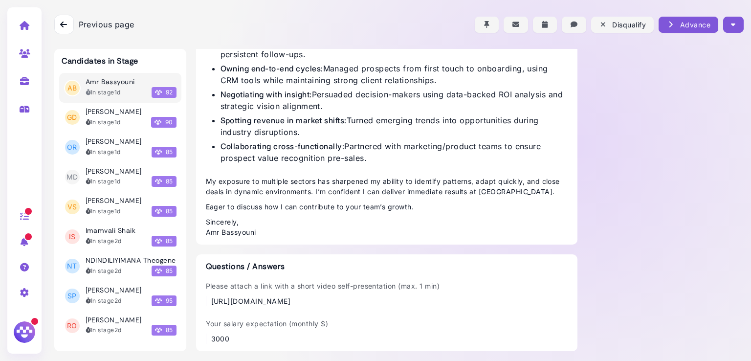
copy div "[URL][DOMAIN_NAME]"
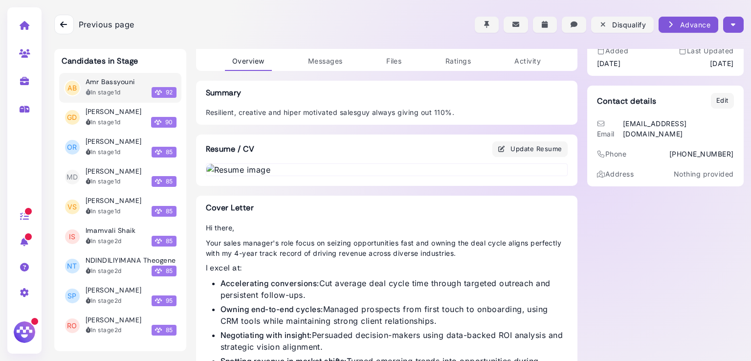
scroll to position [62, 0]
click at [328, 49] on div "Previous page Back Disqualify Advance Move to: Leads Applicants Short List Scre…" at bounding box center [398, 24] width 689 height 49
click at [320, 65] on span "Messages" at bounding box center [325, 61] width 35 height 8
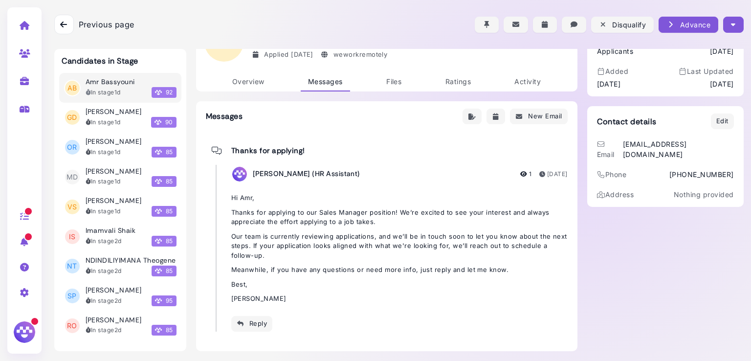
scroll to position [42, 0]
click at [254, 324] on div "Reply" at bounding box center [252, 324] width 31 height 10
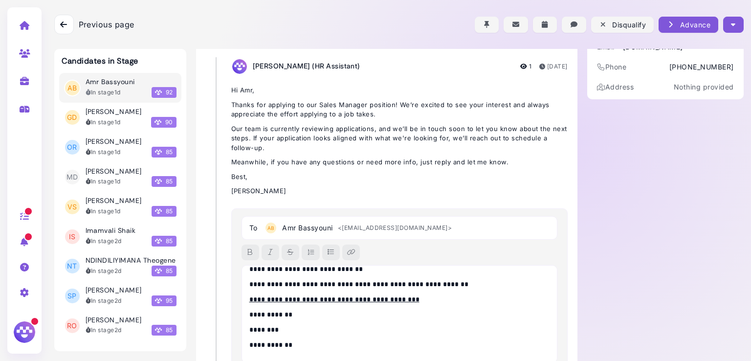
scroll to position [0, 0]
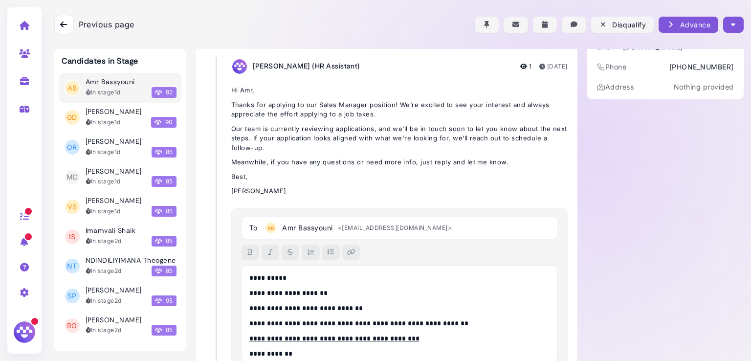
click at [277, 279] on p "**********" at bounding box center [397, 278] width 296 height 10
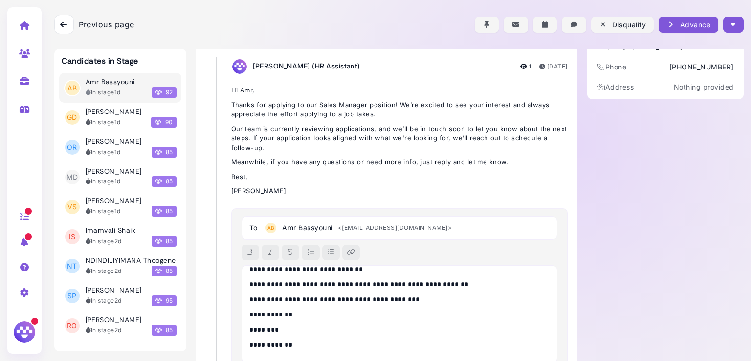
scroll to position [227, 0]
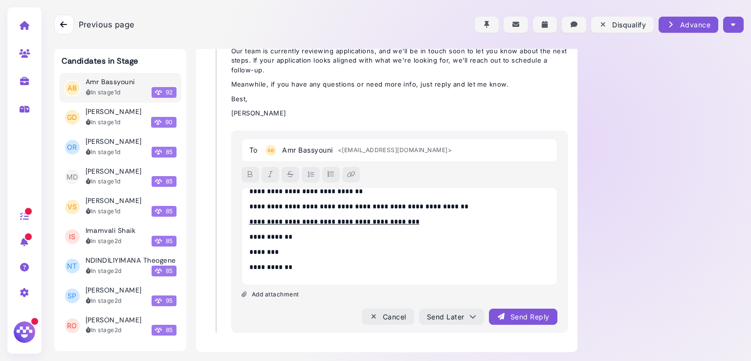
click at [504, 311] on div "Send Reply" at bounding box center [523, 316] width 52 height 10
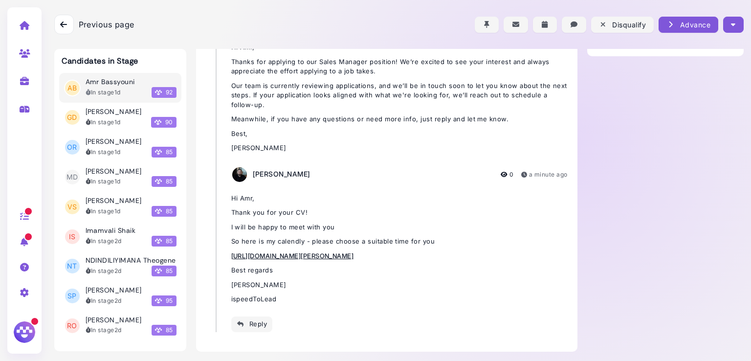
click at [731, 28] on icon "button" at bounding box center [733, 25] width 4 height 10
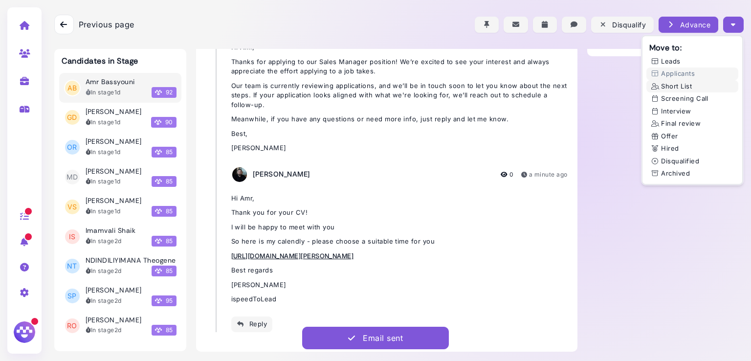
click at [666, 86] on button "Short List" at bounding box center [692, 86] width 92 height 13
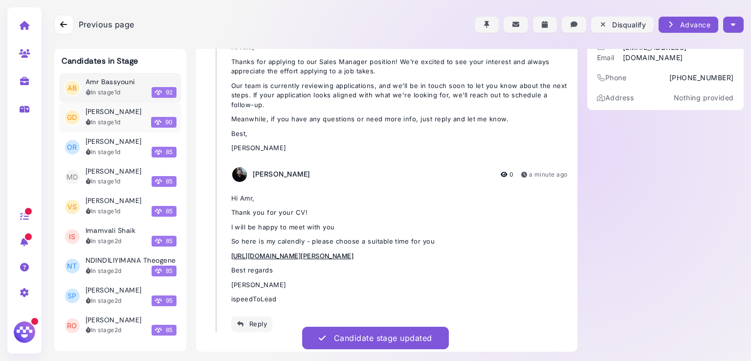
click at [115, 115] on h3 "[PERSON_NAME]" at bounding box center [114, 112] width 56 height 8
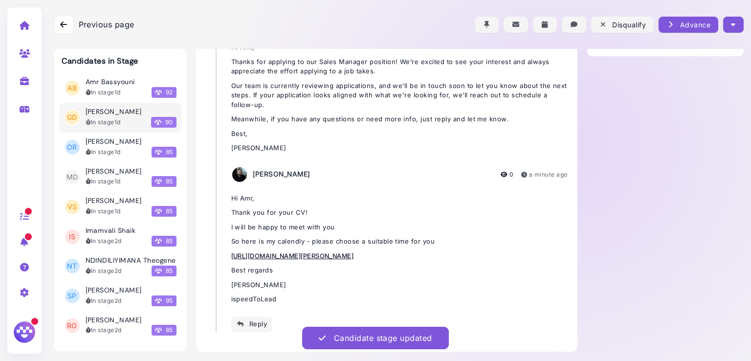
scroll to position [42, 0]
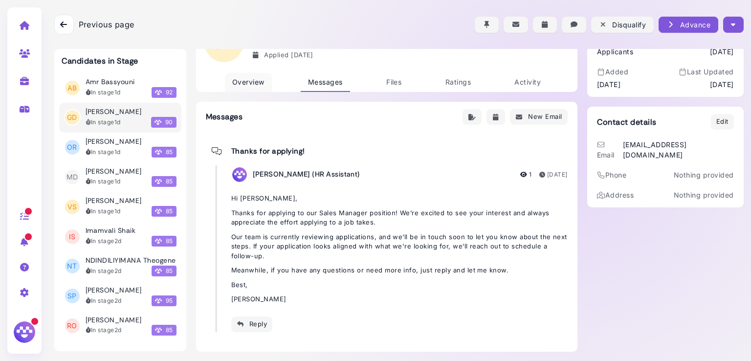
click at [247, 83] on span "Overview" at bounding box center [248, 82] width 32 height 8
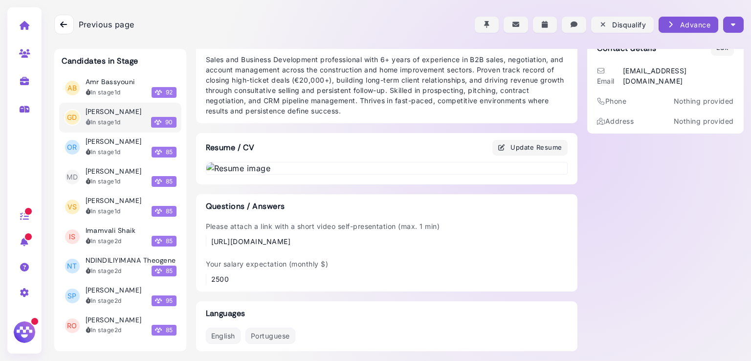
scroll to position [613, 0]
drag, startPoint x: 532, startPoint y: 240, endPoint x: 200, endPoint y: 239, distance: 332.4
click at [200, 239] on div "Questions / Answers Please attach a link with a short video self-presentation (…" at bounding box center [386, 242] width 381 height 97
copy div "https://drive.google.com/file/d/1xaEEeMN1TEWRL2guorC5Ihxb3Uworba4/view?usp=shar…"
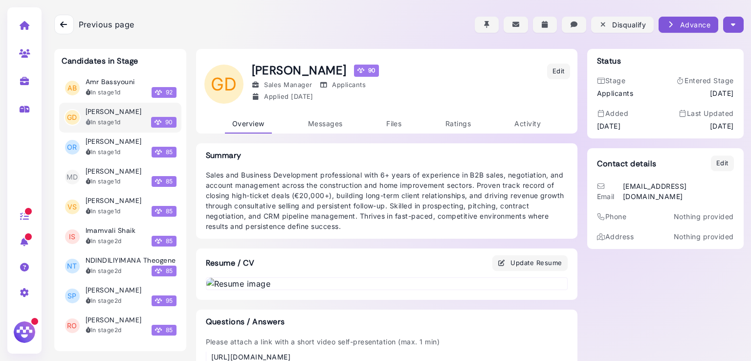
click at [731, 23] on icon "button" at bounding box center [733, 25] width 4 height 10
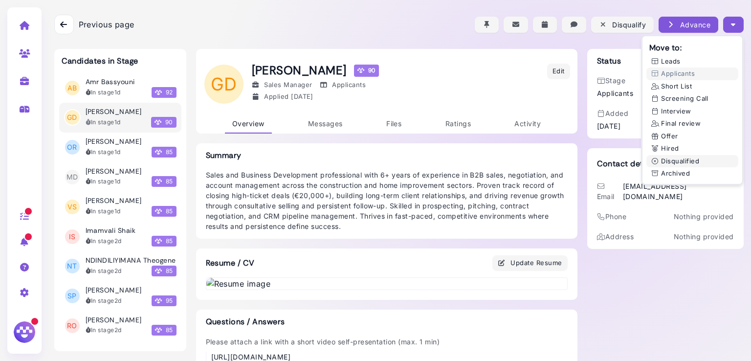
click at [691, 160] on button "Disqualified" at bounding box center [692, 161] width 92 height 13
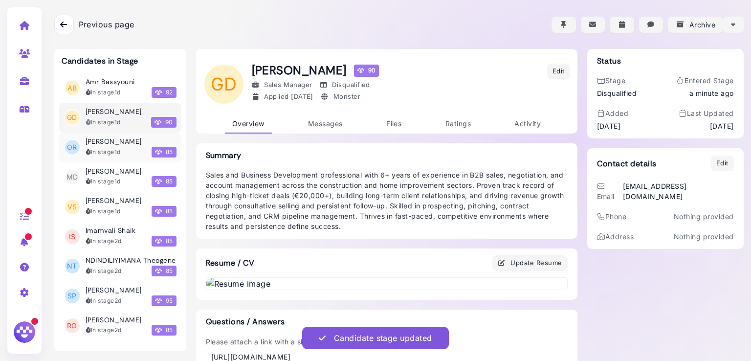
click at [111, 155] on div "In stage 1d" at bounding box center [103, 152] width 35 height 9
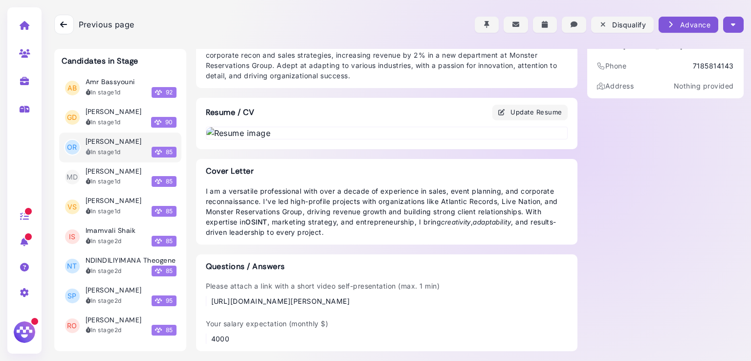
scroll to position [606, 0]
drag, startPoint x: 383, startPoint y: 297, endPoint x: 205, endPoint y: 294, distance: 177.5
click at [206, 294] on div "Please attach a link with a short video self-presentation (max. 1 min) https://…" at bounding box center [323, 293] width 234 height 25
copy div "https://linkedin.com/in/omari-roland-0606a7246"
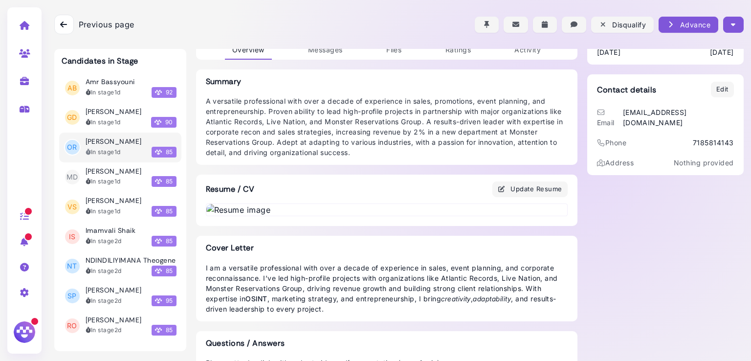
scroll to position [38, 0]
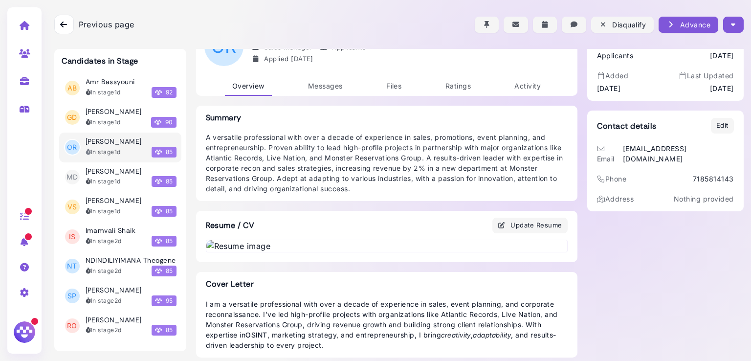
click at [731, 27] on icon "button" at bounding box center [733, 25] width 4 height 10
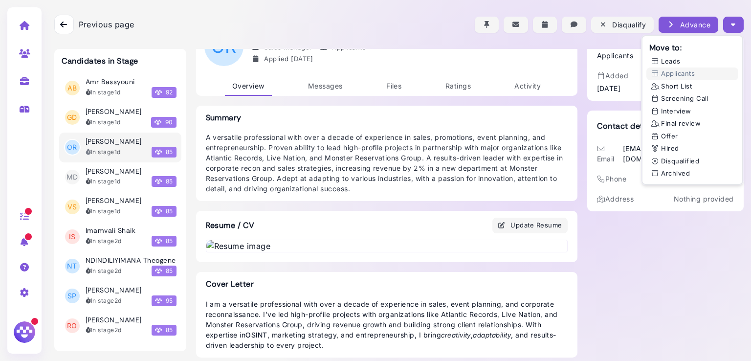
click at [670, 165] on button "Disqualified" at bounding box center [692, 161] width 92 height 13
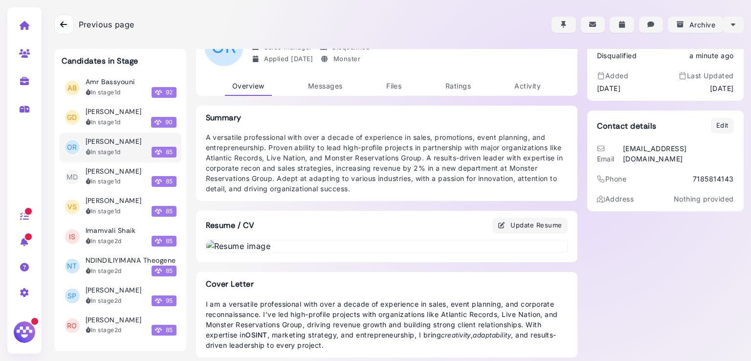
click at [702, 276] on div "Status Stage Disqualified Entered Stage a minute ago Added Aug 16, 2025 Last Up…" at bounding box center [665, 237] width 156 height 453
click at [121, 171] on h3 "[PERSON_NAME]" at bounding box center [114, 171] width 56 height 8
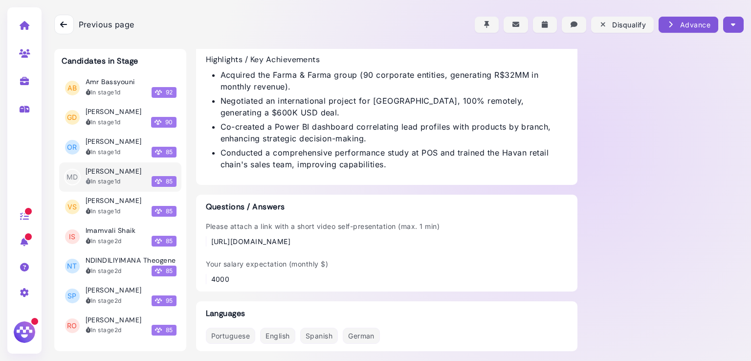
scroll to position [759, 0]
drag, startPoint x: 537, startPoint y: 247, endPoint x: 207, endPoint y: 245, distance: 330.0
click at [207, 245] on div "Please attach a link with a short video self-presentation (max. 1 min) https://…" at bounding box center [387, 252] width 362 height 63
copy div "https://drive.google.com/file/d/10TXlE3HtWbnALjIT2weR0r-SNEMTCaCf/view?usp=shar…"
click at [121, 208] on time "1d" at bounding box center [117, 210] width 6 height 7
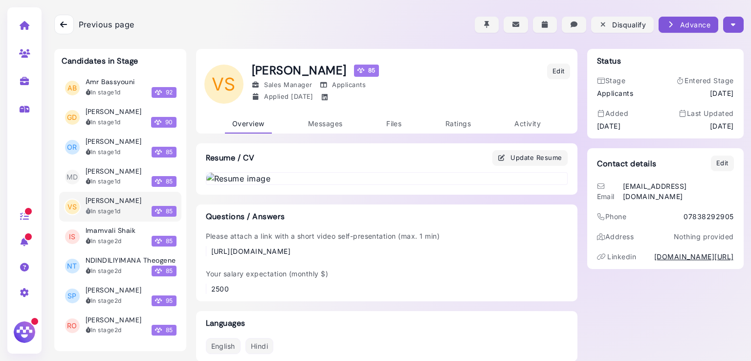
scroll to position [508, 0]
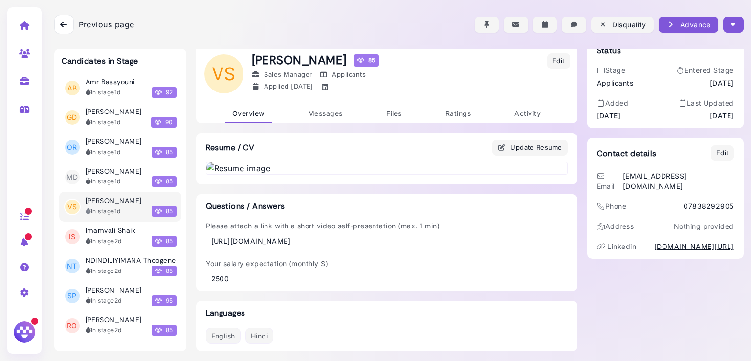
drag, startPoint x: 546, startPoint y: 243, endPoint x: 207, endPoint y: 238, distance: 338.3
click at [207, 238] on div "Please attach a link with a short video self-presentation (max. 1 min) https://…" at bounding box center [387, 232] width 362 height 25
copy div "https://drive.google.com/file/d/1TC3XneuxUulVQ568eY1qRCn4I-SXPMm-/view?usp=driv…"
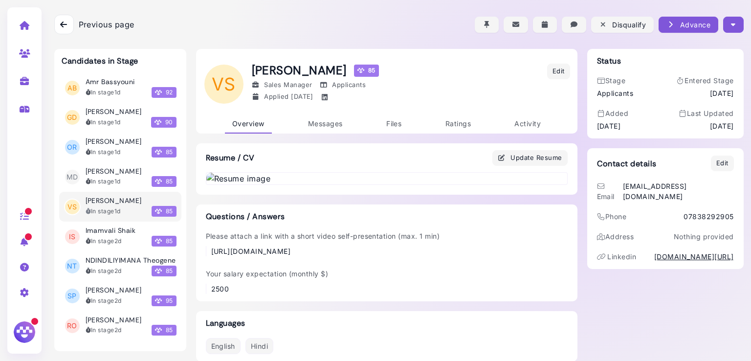
click at [732, 28] on button "button" at bounding box center [733, 25] width 20 height 16
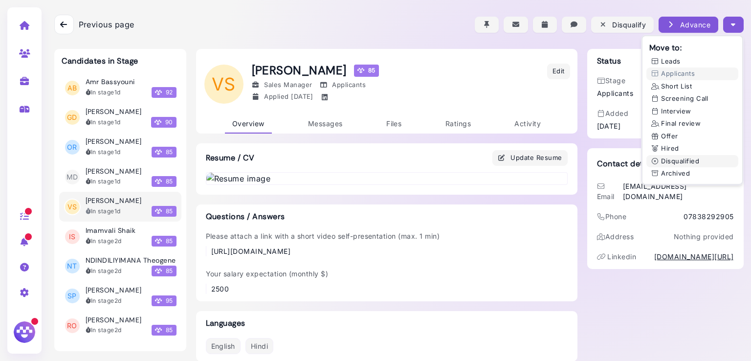
click at [681, 160] on button "Disqualified" at bounding box center [692, 161] width 92 height 13
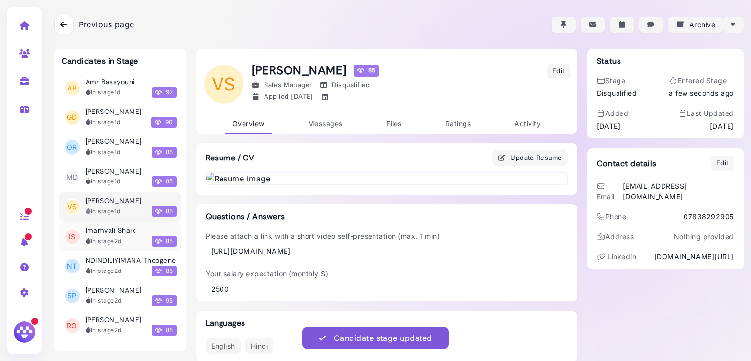
click at [104, 233] on h3 "Imamvali Shaik" at bounding box center [111, 230] width 50 height 8
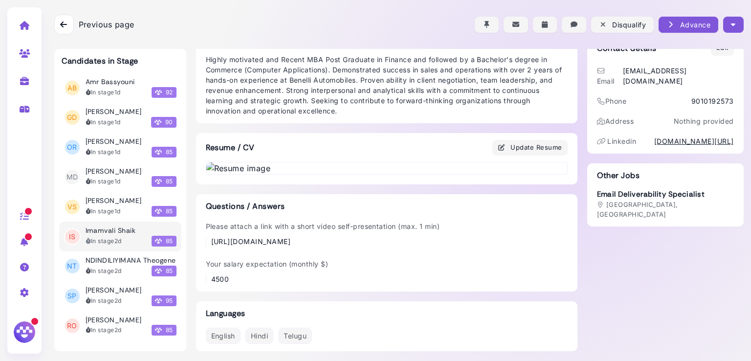
scroll to position [614, 0]
drag, startPoint x: 441, startPoint y: 231, endPoint x: 203, endPoint y: 236, distance: 238.1
click at [206, 236] on div "Please attach a link with a short video self-presentation (max. 1 min) https://…" at bounding box center [387, 233] width 362 height 25
copy div "https://drive.google.com/file/d/10jdzXe1RUhoX1Uwzldmoi--3G-RalKlN/view?usp=driv…"
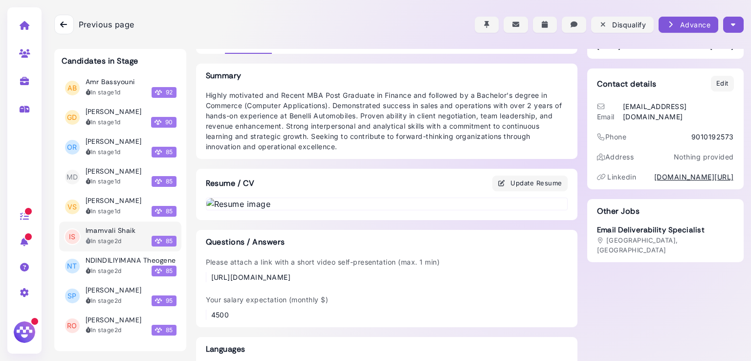
click at [731, 20] on icon "button" at bounding box center [733, 25] width 4 height 10
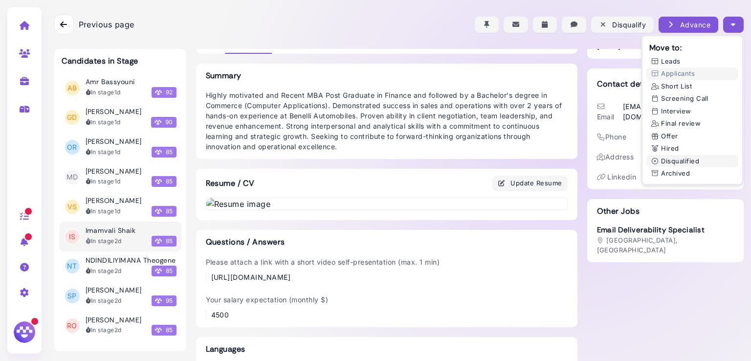
click at [690, 161] on button "Disqualified" at bounding box center [692, 161] width 92 height 13
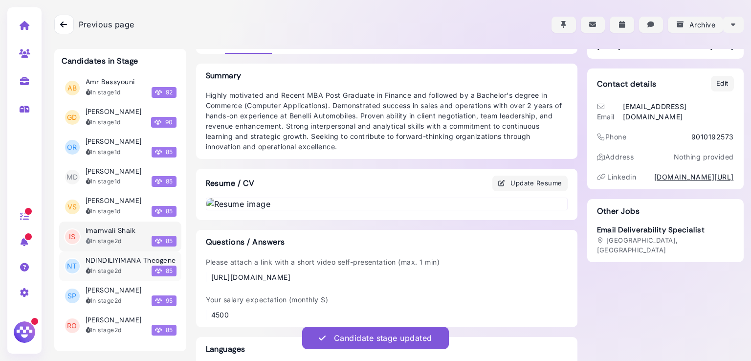
click at [111, 264] on h3 "NDINDILIYIMANA Theogene" at bounding box center [131, 260] width 90 height 8
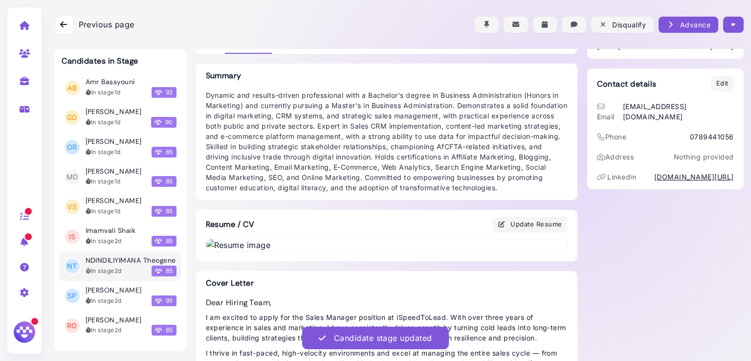
click at [732, 24] on button "button" at bounding box center [733, 25] width 20 height 16
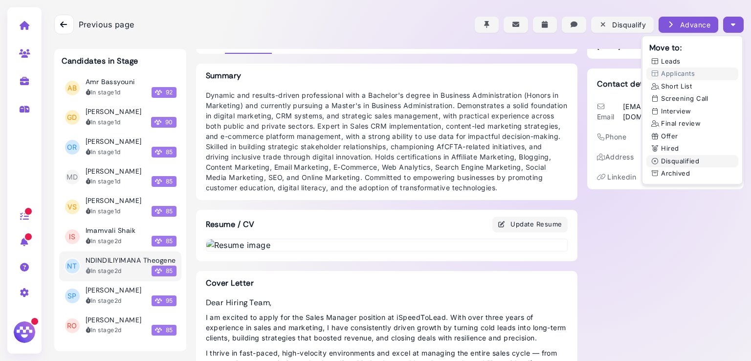
click at [681, 161] on button "Disqualified" at bounding box center [692, 161] width 92 height 13
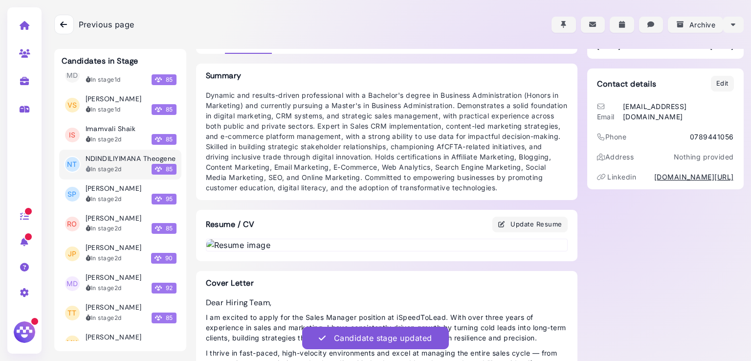
scroll to position [106, 0]
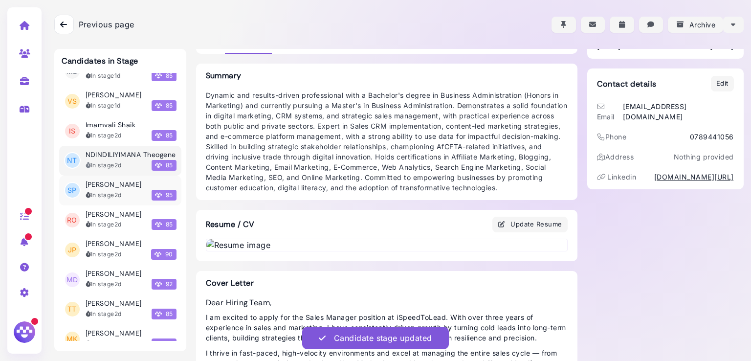
click at [103, 189] on h3 "[PERSON_NAME]" at bounding box center [114, 184] width 56 height 8
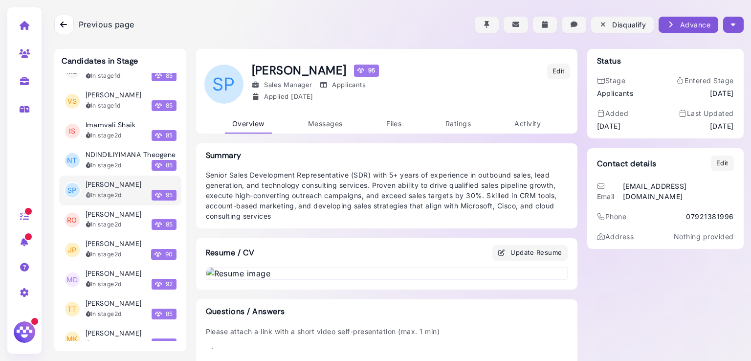
click at [724, 23] on button "button" at bounding box center [733, 25] width 20 height 16
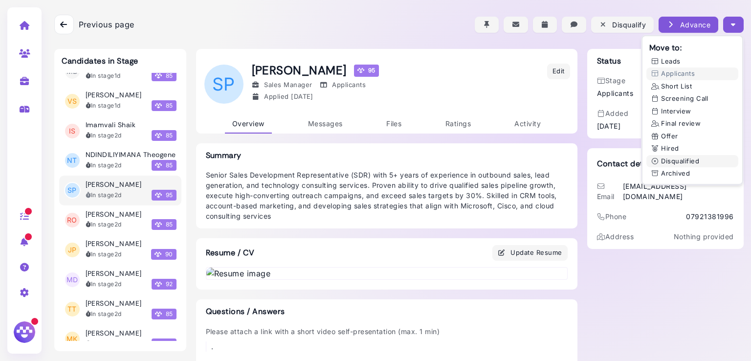
click at [687, 166] on button "Disqualified" at bounding box center [692, 161] width 92 height 13
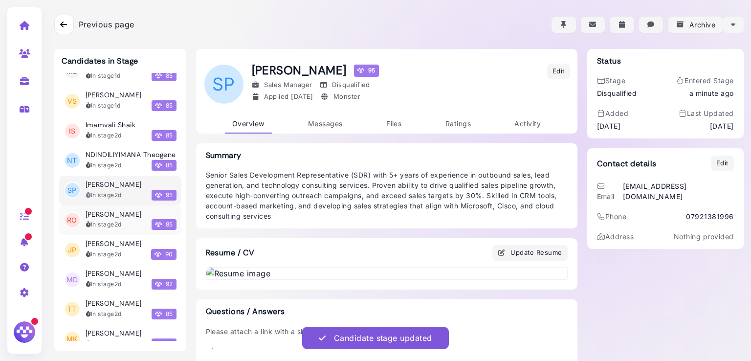
click at [109, 229] on div "In stage 2d" at bounding box center [104, 224] width 36 height 9
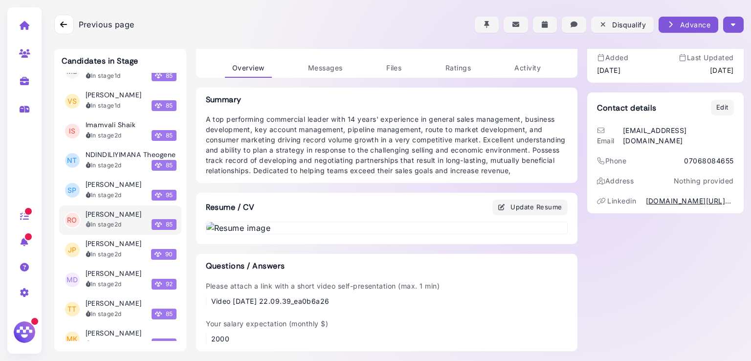
scroll to position [139, 0]
click at [731, 21] on icon "button" at bounding box center [733, 25] width 4 height 10
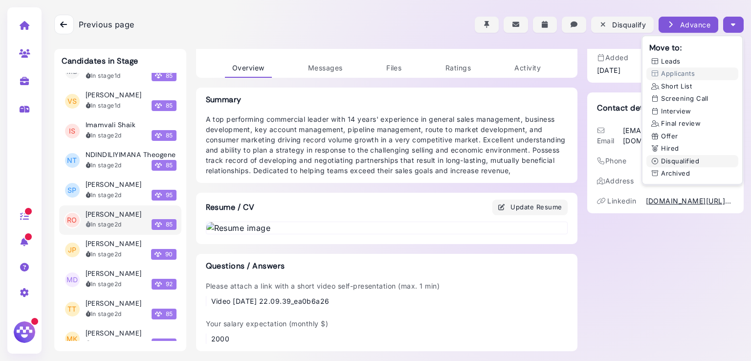
click at [676, 163] on button "Disqualified" at bounding box center [692, 161] width 92 height 13
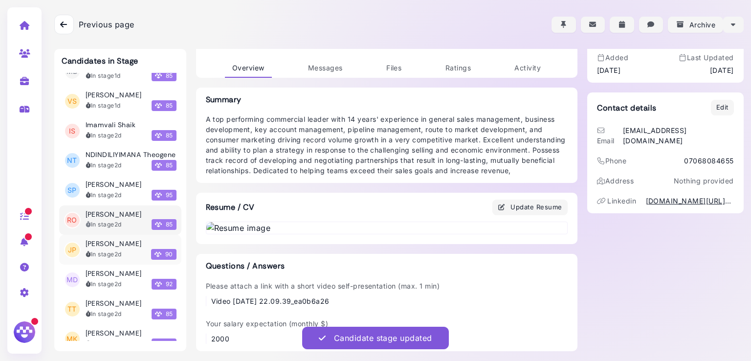
click at [118, 248] on h3 "[PERSON_NAME]" at bounding box center [114, 244] width 56 height 8
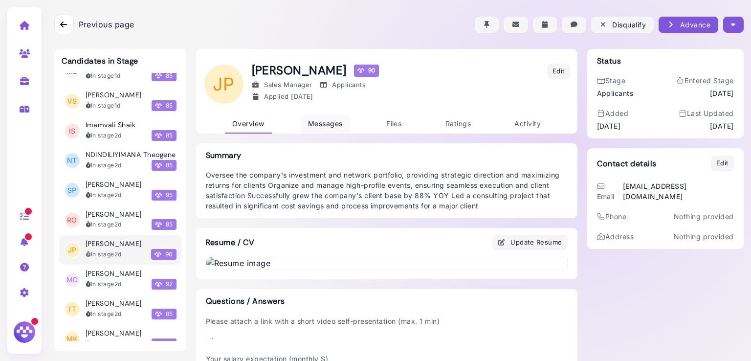
click at [327, 123] on span "Messages" at bounding box center [325, 123] width 35 height 8
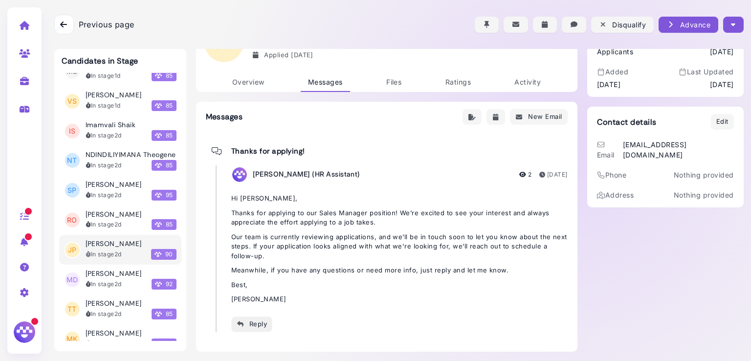
click at [248, 317] on button "Reply" at bounding box center [252, 324] width 42 height 16
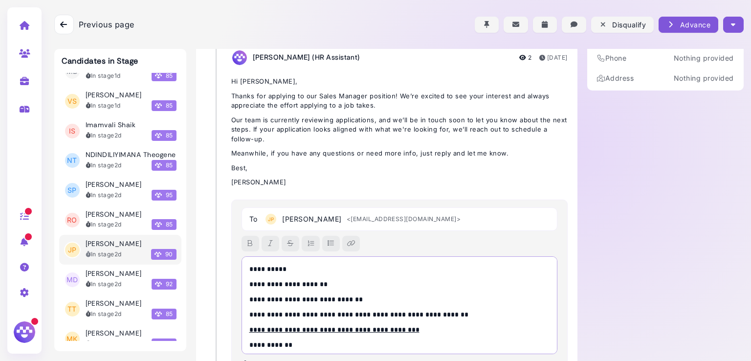
click at [275, 269] on p "**********" at bounding box center [397, 269] width 296 height 10
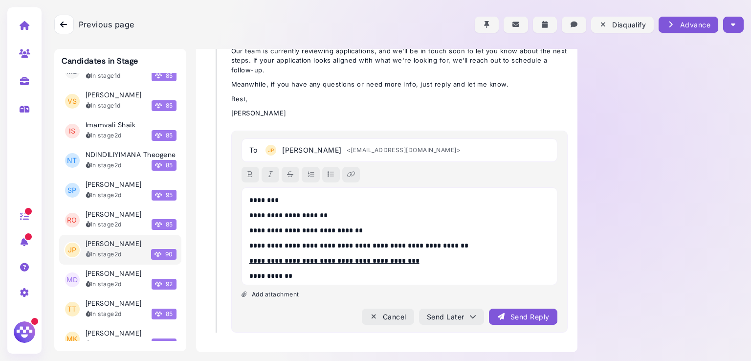
click at [509, 320] on div "Send Reply" at bounding box center [523, 316] width 52 height 10
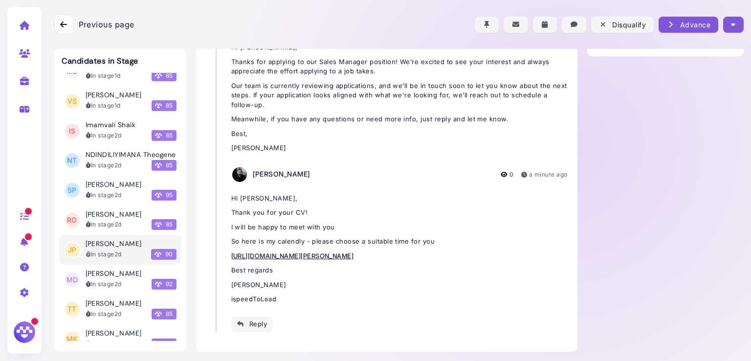
scroll to position [0, 0]
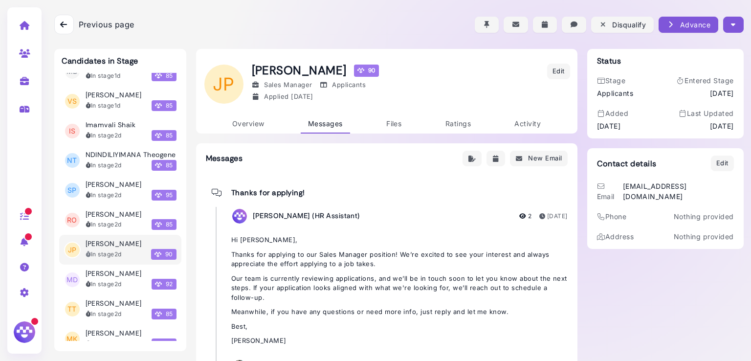
click at [728, 19] on button "button" at bounding box center [733, 25] width 20 height 16
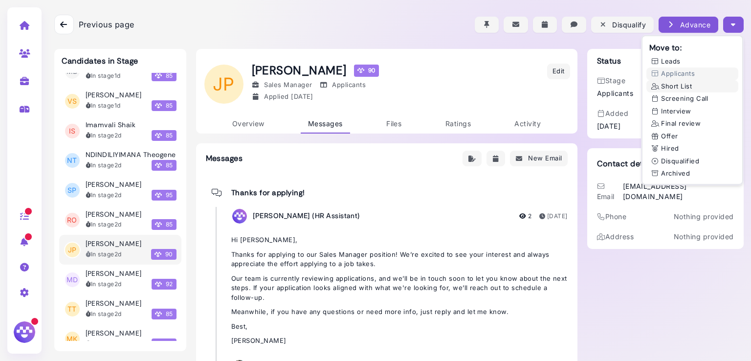
click at [665, 87] on button "Short List" at bounding box center [692, 86] width 92 height 13
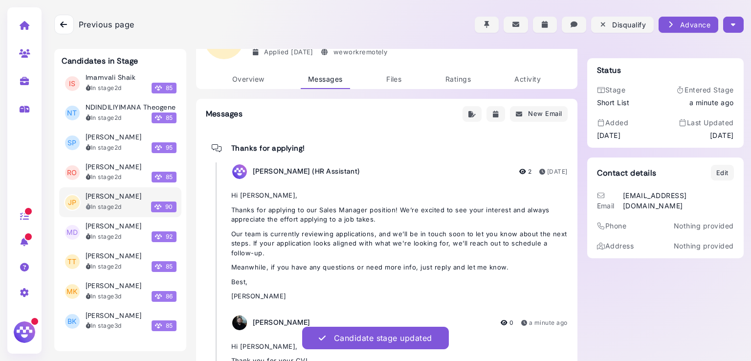
scroll to position [45, 0]
click at [115, 226] on h3 "Mirna Dawoud" at bounding box center [114, 226] width 56 height 8
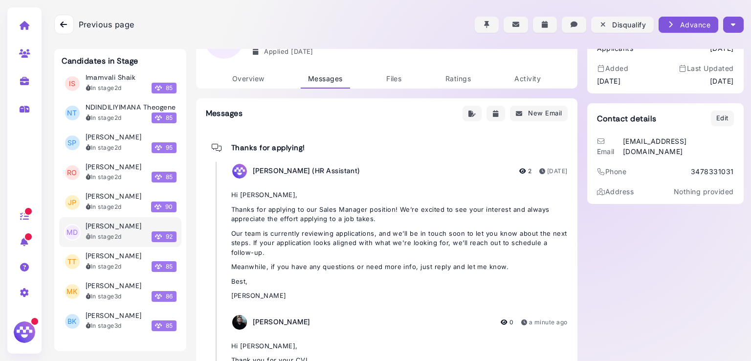
scroll to position [42, 0]
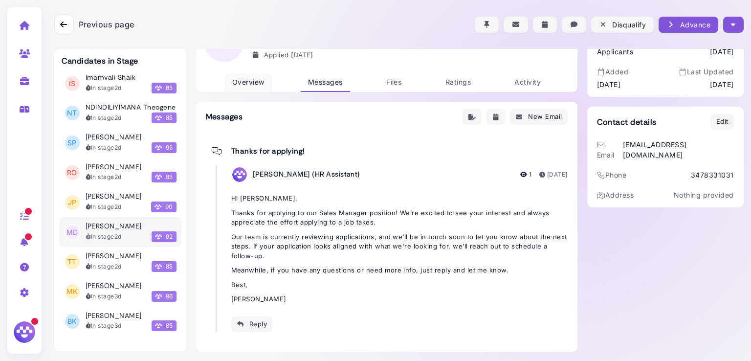
click at [242, 87] on link "Overview" at bounding box center [248, 82] width 47 height 19
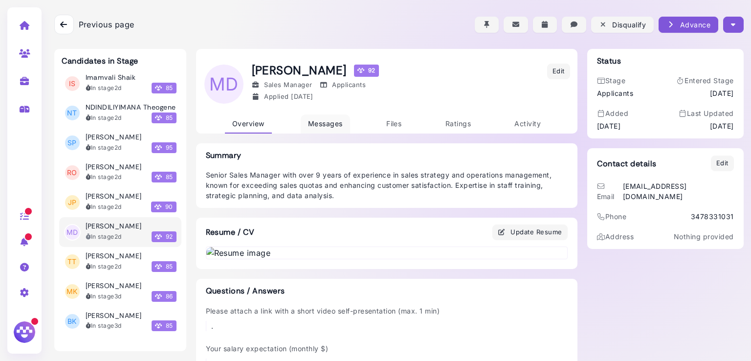
click at [316, 124] on span "Messages" at bounding box center [325, 123] width 35 height 8
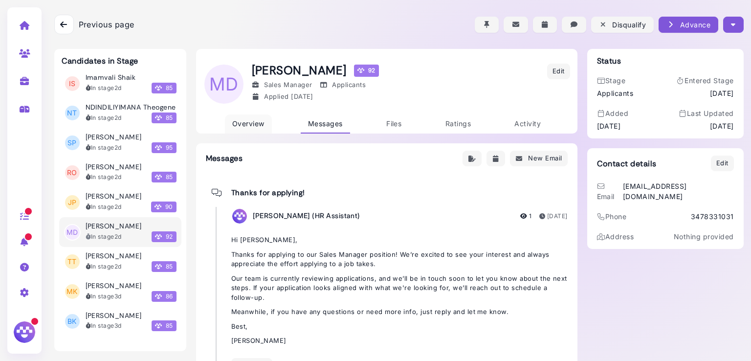
click at [240, 127] on span "Overview" at bounding box center [248, 123] width 32 height 8
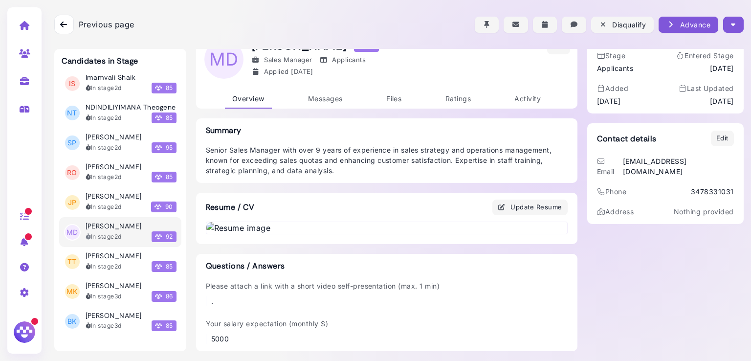
scroll to position [365, 0]
click at [344, 234] on img at bounding box center [386, 228] width 361 height 12
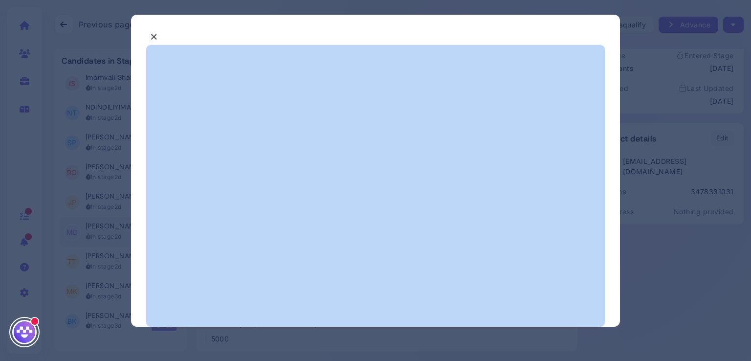
select select "*"
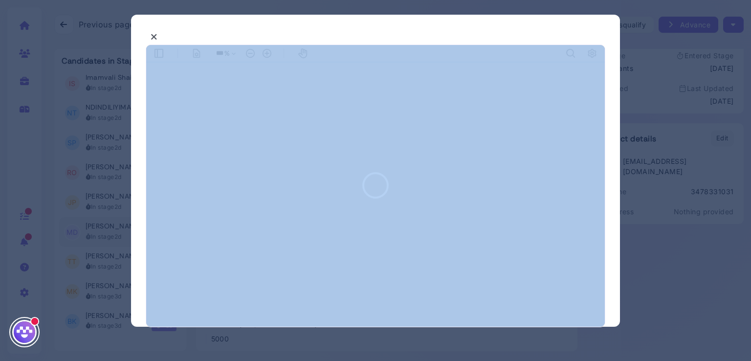
type input "***"
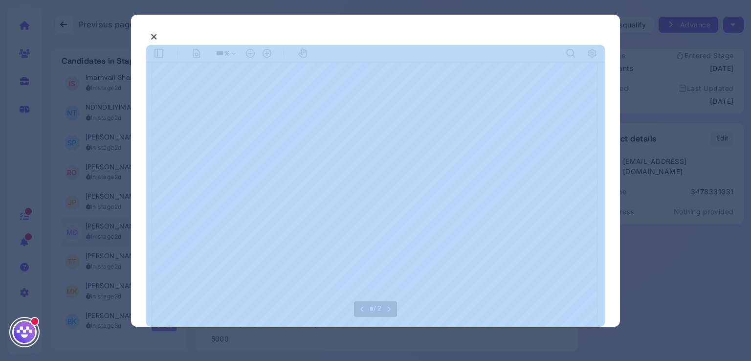
scroll to position [731, 0]
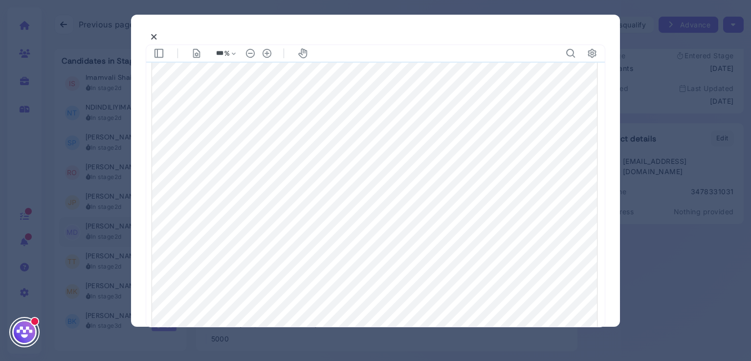
click at [344, 241] on div at bounding box center [374, 204] width 445 height 576
type input "*"
click at [158, 36] on button at bounding box center [154, 36] width 17 height 15
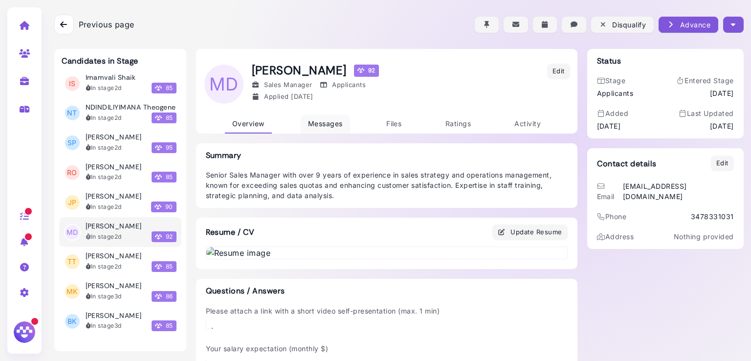
click at [316, 116] on link "Messages" at bounding box center [325, 123] width 49 height 19
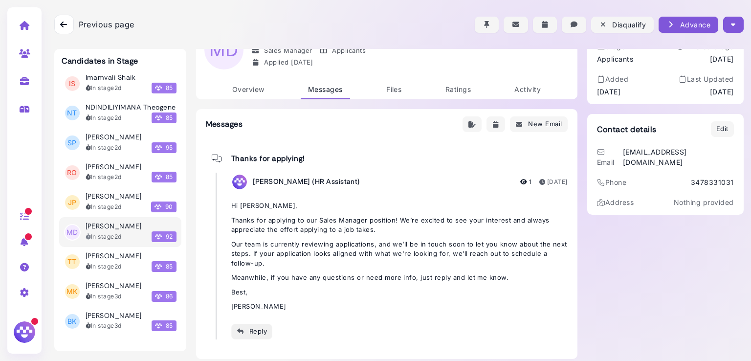
click at [252, 333] on div "Reply" at bounding box center [252, 331] width 31 height 10
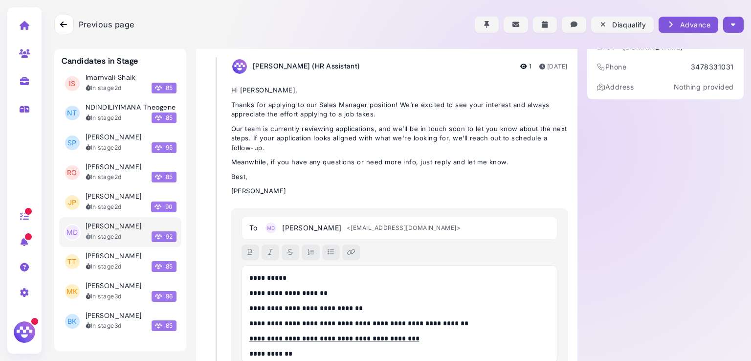
click at [278, 280] on p "**********" at bounding box center [397, 278] width 296 height 10
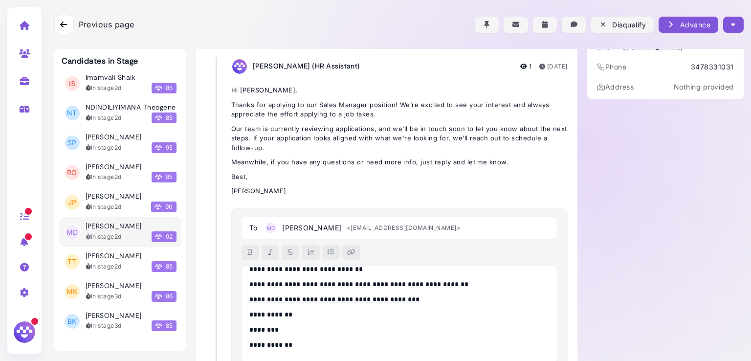
scroll to position [227, 0]
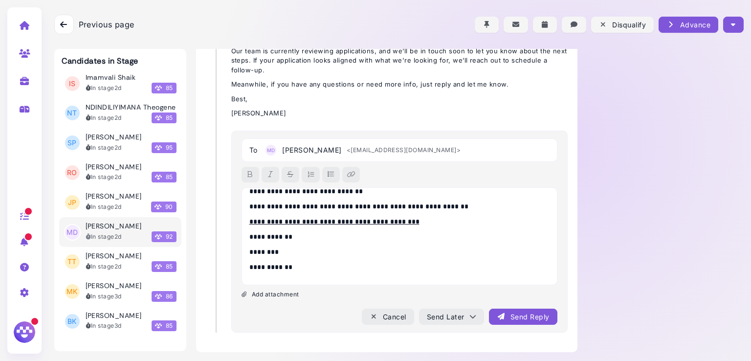
click at [510, 317] on div "Send Reply" at bounding box center [523, 316] width 52 height 10
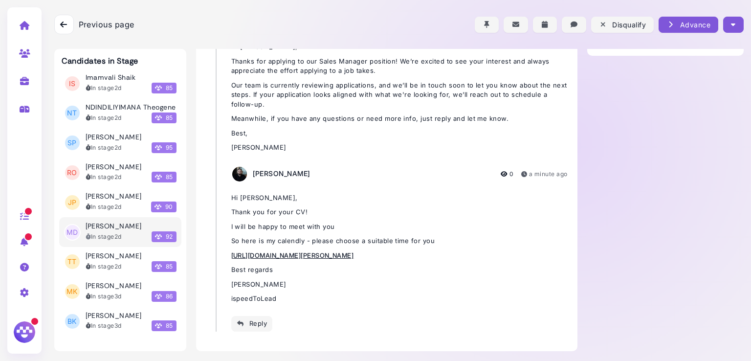
scroll to position [193, 0]
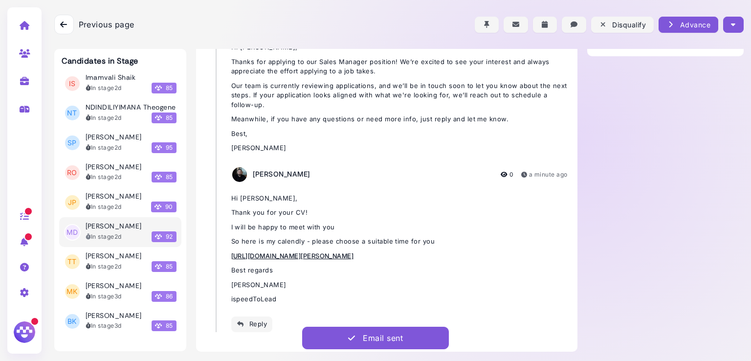
click at [731, 26] on icon "button" at bounding box center [733, 25] width 4 height 10
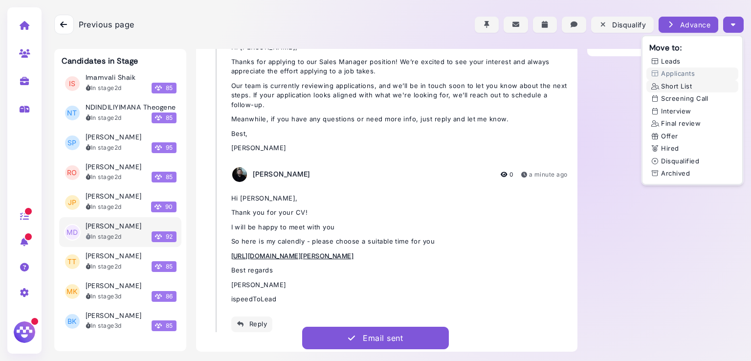
click at [675, 88] on button "Short List" at bounding box center [692, 86] width 92 height 13
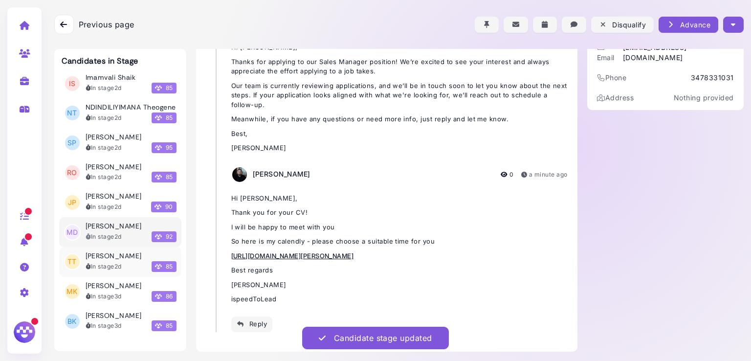
click at [120, 257] on h3 "Tayyab Tihami" at bounding box center [114, 256] width 56 height 8
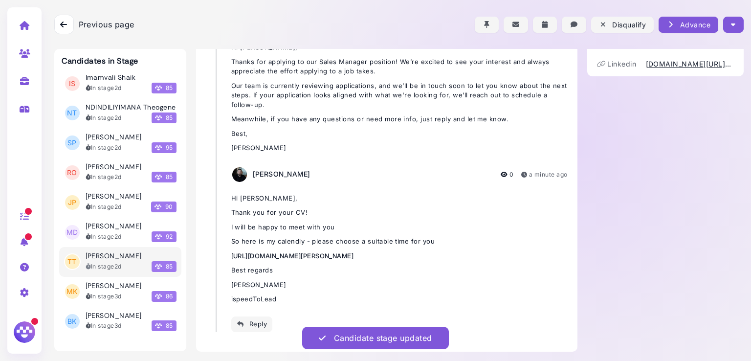
scroll to position [42, 0]
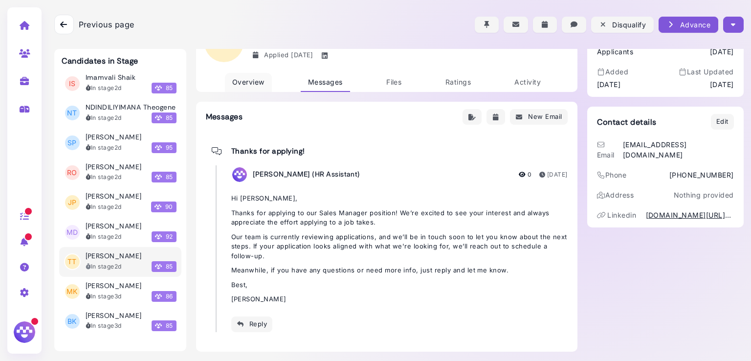
click at [252, 83] on span "Overview" at bounding box center [248, 82] width 32 height 8
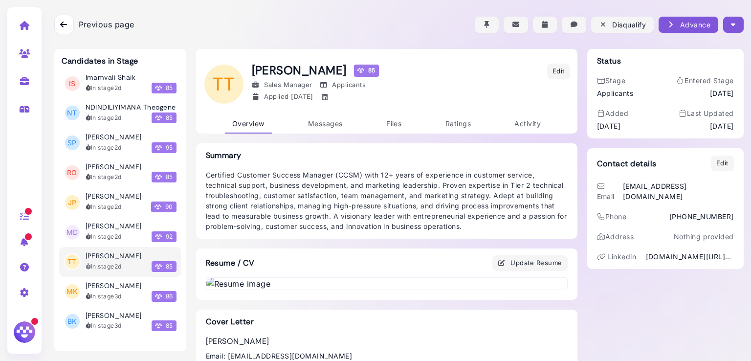
click at [731, 29] on icon "button" at bounding box center [733, 25] width 4 height 10
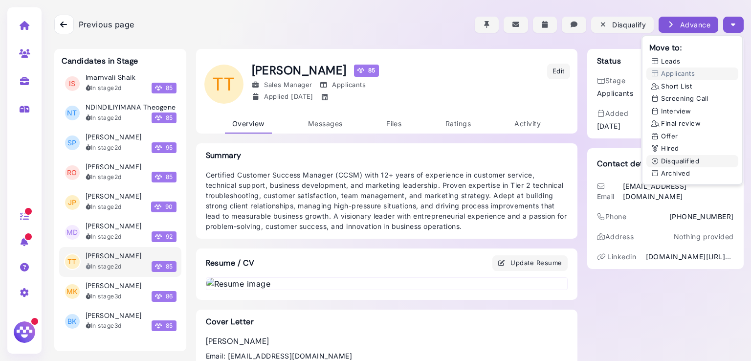
click at [669, 164] on button "Disqualified" at bounding box center [692, 161] width 92 height 13
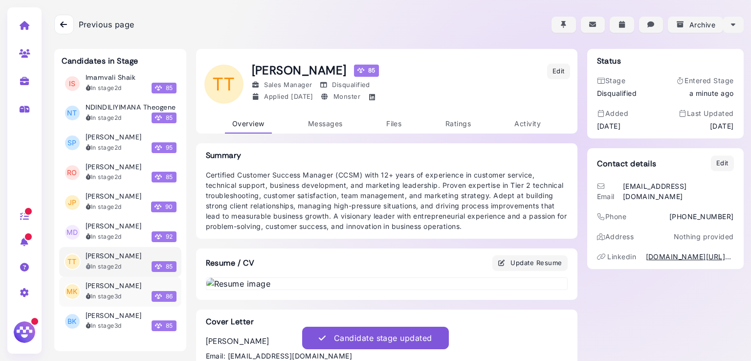
click at [108, 292] on div "In stage 3d" at bounding box center [104, 296] width 36 height 9
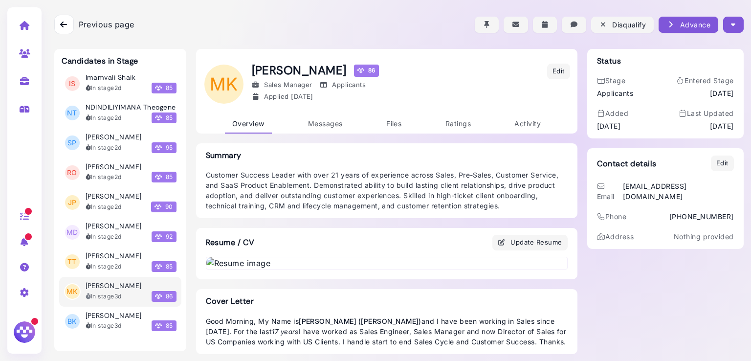
click at [731, 19] on button "button" at bounding box center [733, 25] width 20 height 16
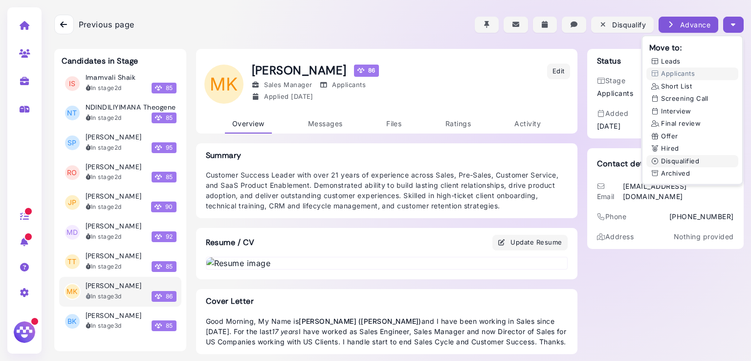
click at [674, 159] on button "Disqualified" at bounding box center [692, 161] width 92 height 13
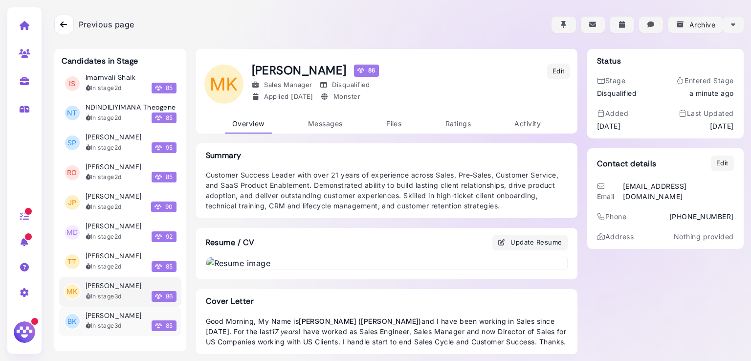
click at [105, 313] on h3 "Bammidi Karthik" at bounding box center [114, 315] width 56 height 8
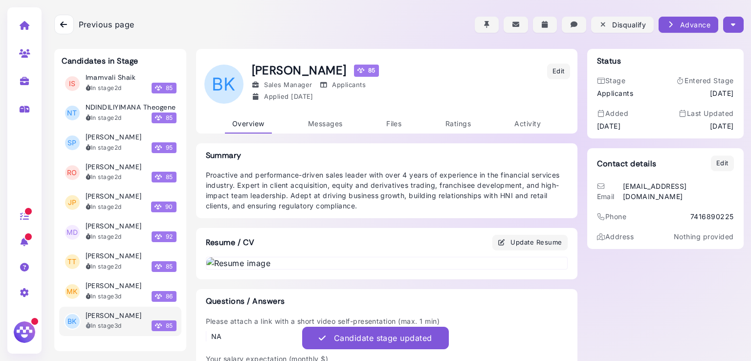
click at [733, 17] on button "button" at bounding box center [733, 25] width 20 height 16
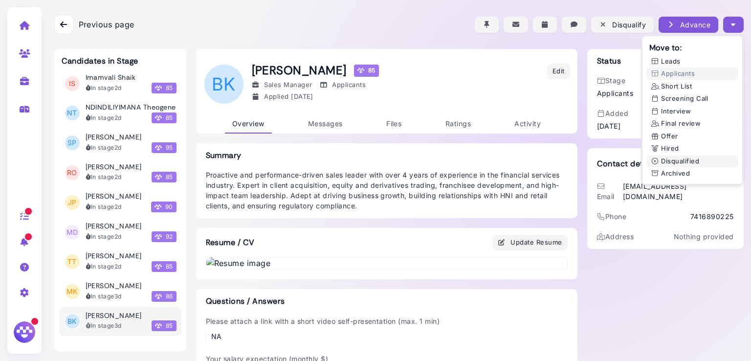
click at [676, 162] on button "Disqualified" at bounding box center [692, 161] width 92 height 13
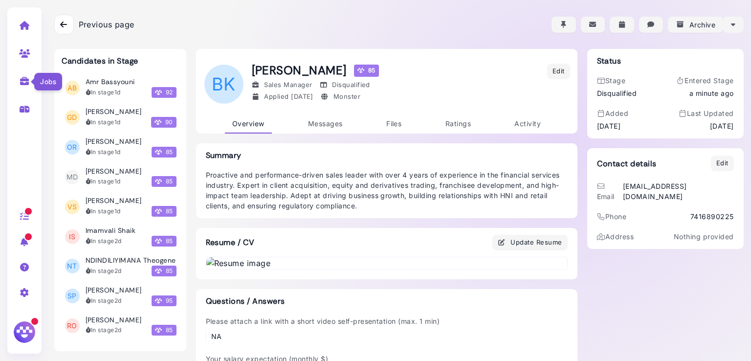
click at [23, 79] on icon at bounding box center [24, 81] width 11 height 9
select select "**********"
select select "**"
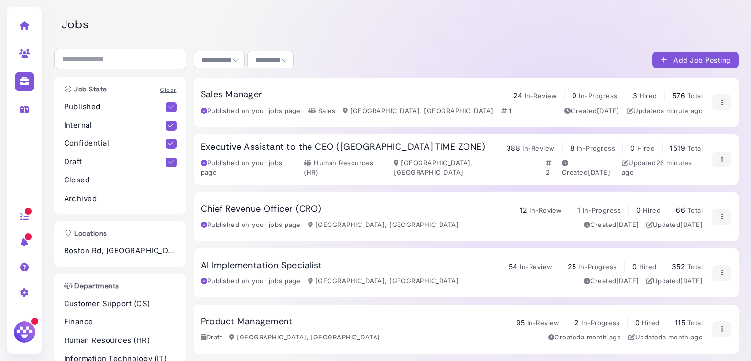
click at [513, 100] on div "24 In-Review" at bounding box center [535, 95] width 44 height 11
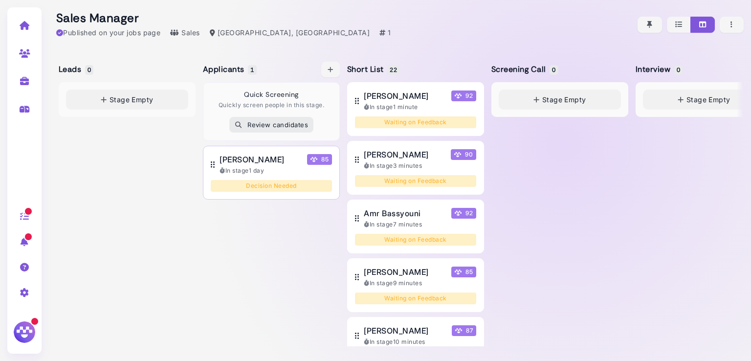
click at [258, 155] on span "[PERSON_NAME]" at bounding box center [251, 160] width 65 height 12
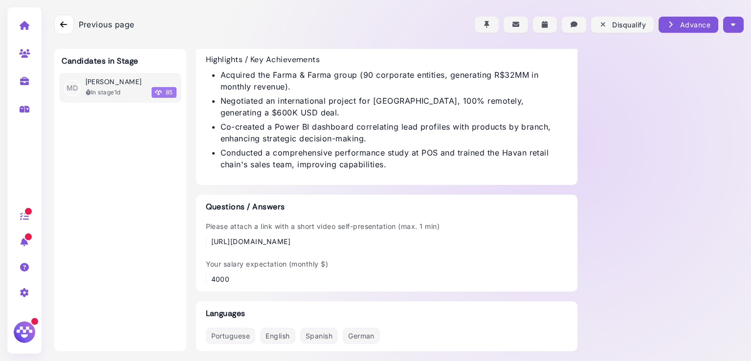
scroll to position [759, 0]
drag, startPoint x: 528, startPoint y: 242, endPoint x: 202, endPoint y: 241, distance: 326.6
click at [206, 241] on div "Please attach a link with a short video self-presentation (max. 1 min) [URL][DO…" at bounding box center [387, 233] width 362 height 25
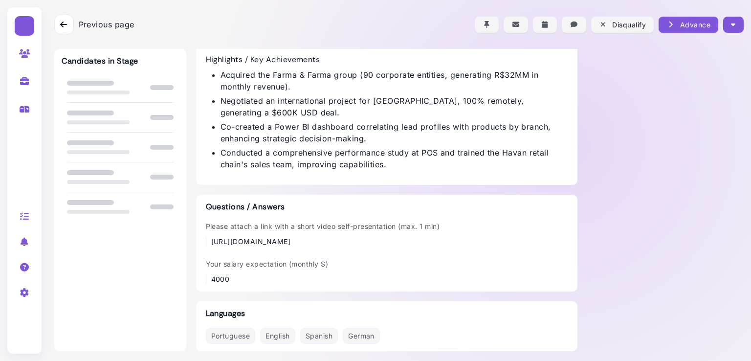
scroll to position [759, 0]
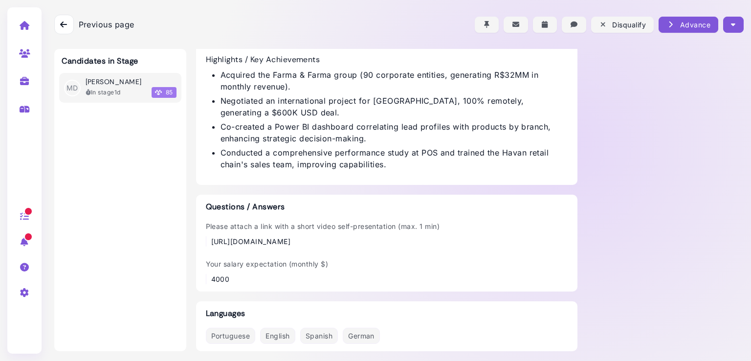
drag, startPoint x: 532, startPoint y: 244, endPoint x: 205, endPoint y: 238, distance: 327.1
click at [206, 238] on div "Please attach a link with a short video self-presentation (max. 1 min) [URL][DO…" at bounding box center [387, 233] width 362 height 25
copy div "[URL][DOMAIN_NAME]"
click at [27, 80] on icon at bounding box center [24, 81] width 11 height 9
select select "**********"
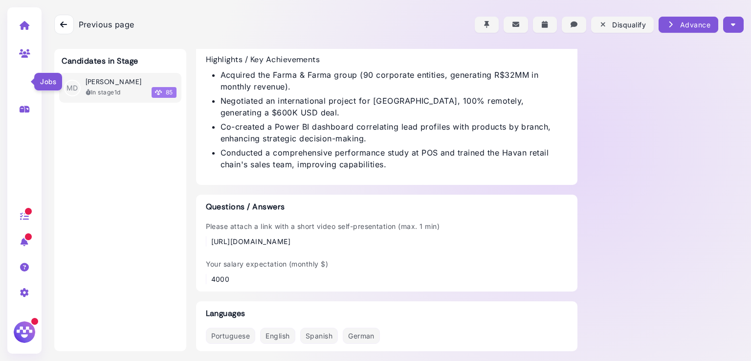
select select "**"
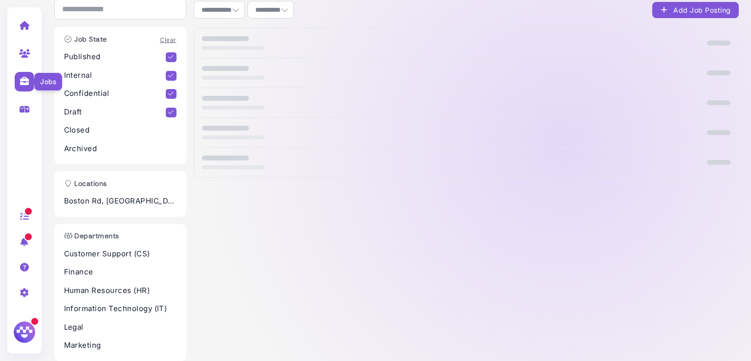
scroll to position [49, 0]
